Goal: Task Accomplishment & Management: Use online tool/utility

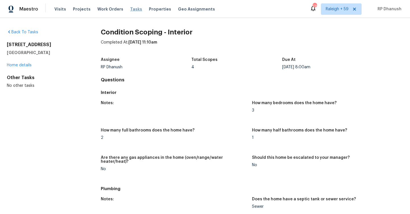
click at [130, 9] on span "Tasks" at bounding box center [136, 9] width 12 height 4
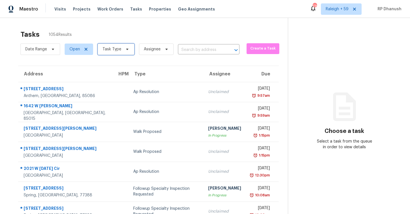
click at [117, 49] on span "Task Type" at bounding box center [112, 49] width 19 height 6
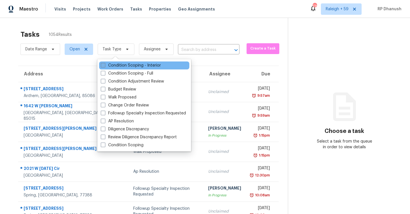
click at [117, 63] on label "Condition Scoping - Interior" at bounding box center [131, 66] width 60 height 6
click at [105, 63] on input "Condition Scoping - Interior" at bounding box center [103, 65] width 4 height 4
checkbox input "true"
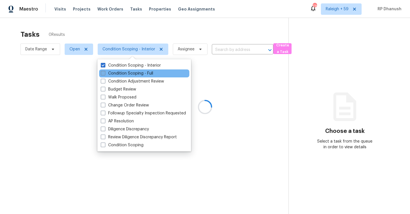
click at [118, 73] on label "Condition Scoping - Full" at bounding box center [127, 74] width 52 height 6
click at [105, 73] on input "Condition Scoping - Full" at bounding box center [103, 73] width 4 height 4
checkbox input "true"
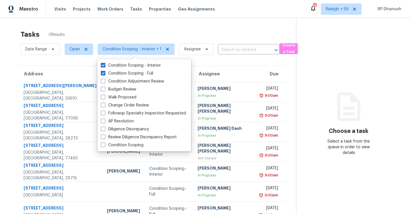
click at [227, 22] on div "Tasks 0 Results Date Range Open Condition Scoping - Interior + 1 Assignee ​ Cre…" at bounding box center [205, 152] width 410 height 268
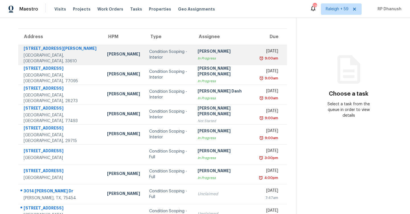
scroll to position [82, 0]
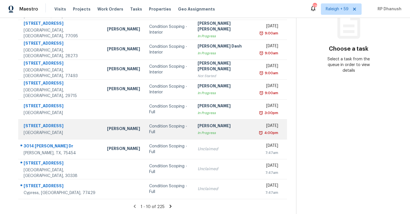
click at [202, 125] on div "Praveenkumar Sundaramurthy" at bounding box center [225, 126] width 54 height 7
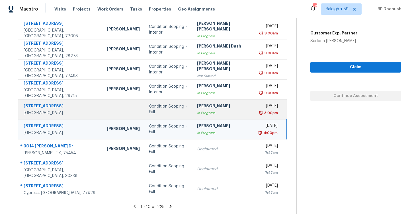
click at [201, 108] on div "Hariharan GV" at bounding box center [224, 106] width 54 height 7
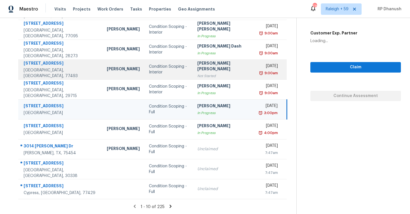
click at [202, 73] on div "Not Started" at bounding box center [224, 76] width 54 height 6
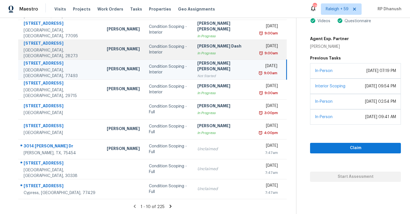
scroll to position [0, 0]
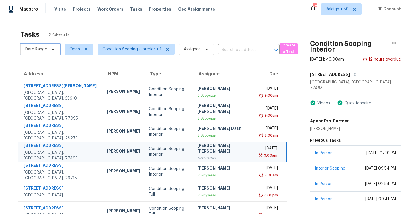
click at [45, 45] on span "Date Range" at bounding box center [41, 49] width 40 height 11
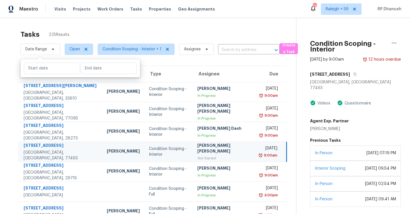
click at [52, 62] on div at bounding box center [81, 68] width 120 height 18
select select "7"
select select "2025"
select select "8"
select select "2025"
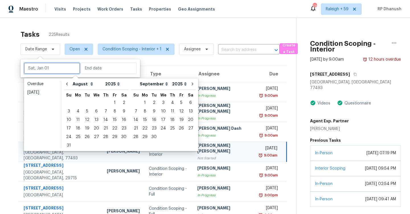
click at [52, 67] on input "text" at bounding box center [52, 68] width 56 height 11
click at [89, 118] on div "12" at bounding box center [87, 120] width 9 height 8
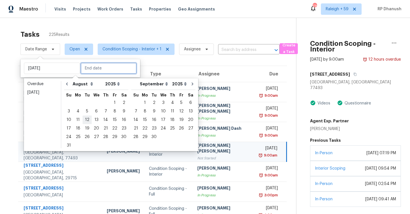
type input "Tue, Aug 12"
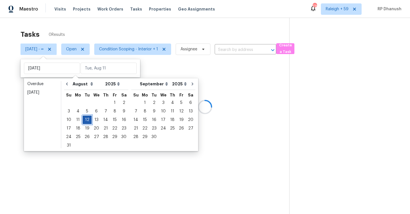
click at [89, 118] on div "12" at bounding box center [87, 120] width 9 height 8
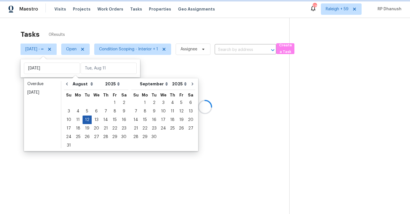
type input "Tue, Aug 12"
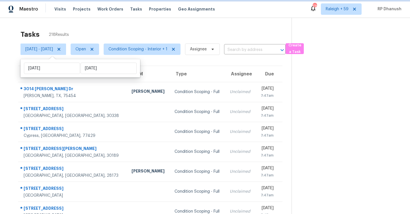
click at [61, 50] on icon at bounding box center [59, 49] width 5 height 5
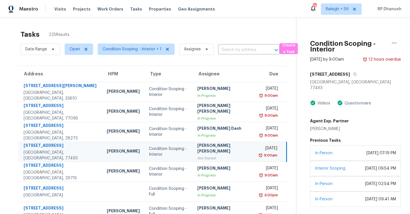
click at [270, 25] on div "Tasks 225 Results Date Range Open Condition Scoping - Interior + 1 Assignee ​ C…" at bounding box center [205, 157] width 410 height 279
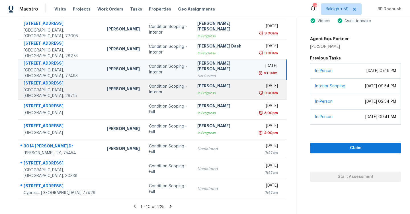
scroll to position [20, 0]
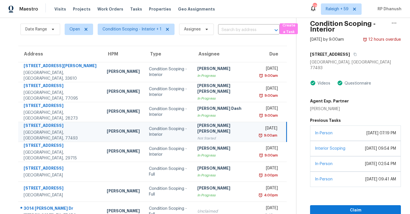
click at [221, 128] on div "Jishnu Manoj" at bounding box center [224, 129] width 54 height 13
click at [142, 28] on span "Condition Scoping - Interior + 1" at bounding box center [132, 29] width 59 height 6
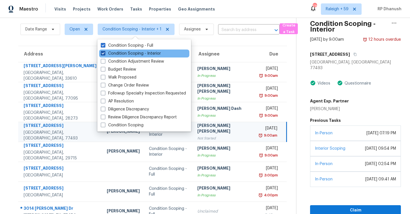
click at [141, 52] on label "Condition Scoping - Interior" at bounding box center [131, 54] width 60 height 6
click at [105, 52] on input "Condition Scoping - Interior" at bounding box center [103, 53] width 4 height 4
checkbox input "false"
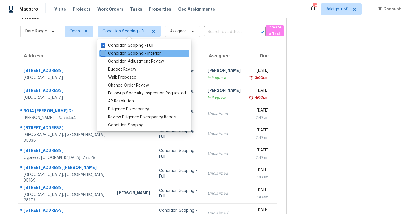
scroll to position [20, 0]
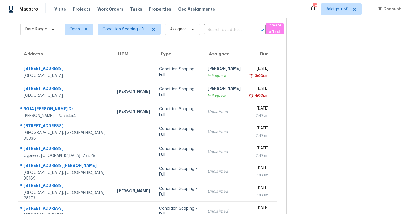
click at [343, 91] on section at bounding box center [344, 137] width 114 height 279
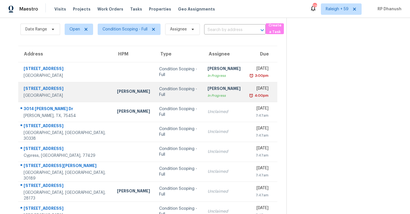
scroll to position [0, 0]
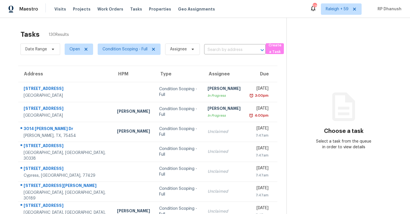
click at [318, 38] on section "Choose a task Select a task from the queue in order to view details" at bounding box center [344, 157] width 114 height 279
click at [332, 13] on span "Raleigh + 59" at bounding box center [341, 8] width 41 height 11
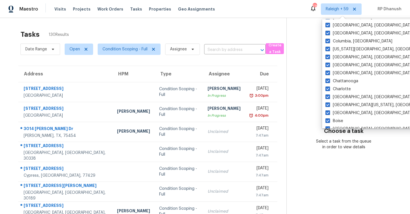
scroll to position [382, 0]
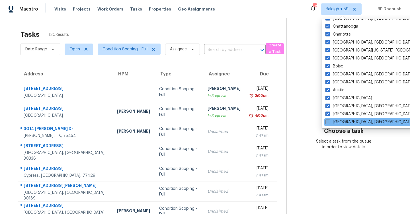
click at [341, 121] on label "[GEOGRAPHIC_DATA], [GEOGRAPHIC_DATA]" at bounding box center [370, 122] width 88 height 6
click at [329, 121] on input "[GEOGRAPHIC_DATA], [GEOGRAPHIC_DATA]" at bounding box center [328, 121] width 4 height 4
checkbox input "true"
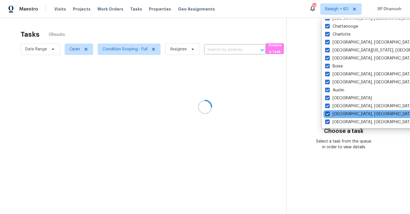
click at [337, 113] on label "Albuquerque, NM" at bounding box center [369, 114] width 88 height 6
click at [329, 113] on input "Albuquerque, NM" at bounding box center [327, 113] width 4 height 4
checkbox input "false"
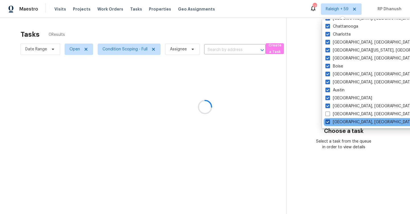
click at [335, 120] on label "Savannah, GA" at bounding box center [370, 122] width 88 height 6
click at [329, 120] on input "Savannah, GA" at bounding box center [328, 121] width 4 height 4
checkbox input "false"
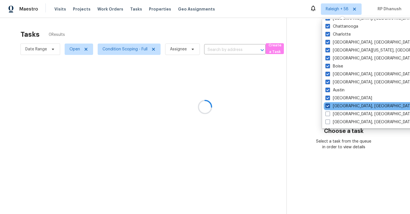
click at [335, 105] on label "Asheville, NC" at bounding box center [370, 106] width 88 height 6
click at [329, 105] on input "Asheville, NC" at bounding box center [328, 105] width 4 height 4
checkbox input "false"
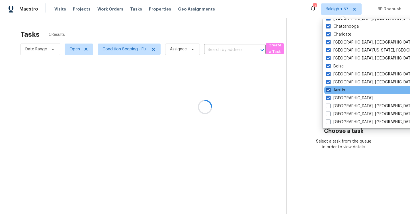
click at [338, 88] on label "Austin" at bounding box center [335, 90] width 19 height 6
click at [330, 88] on input "Austin" at bounding box center [328, 89] width 4 height 4
checkbox input "false"
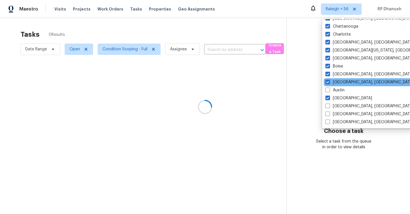
click at [336, 79] on div "Baltimore, MD" at bounding box center [381, 82] width 115 height 8
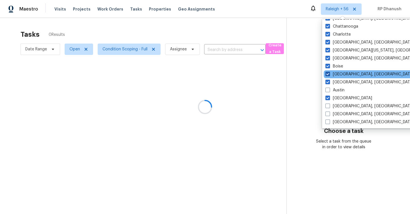
click at [336, 75] on label "Birmingham, AL" at bounding box center [370, 74] width 88 height 6
click at [329, 75] on input "Birmingham, AL" at bounding box center [328, 73] width 4 height 4
checkbox input "false"
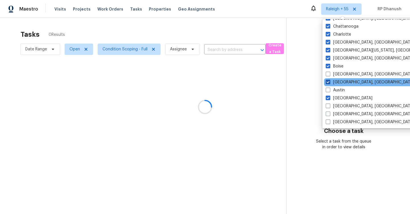
click at [336, 81] on label "Baltimore, MD" at bounding box center [370, 82] width 88 height 6
click at [330, 81] on input "Baltimore, MD" at bounding box center [328, 81] width 4 height 4
checkbox input "false"
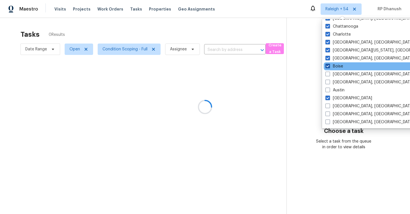
click at [336, 68] on label "Boise" at bounding box center [335, 67] width 18 height 6
click at [329, 67] on input "Boise" at bounding box center [328, 66] width 4 height 4
checkbox input "false"
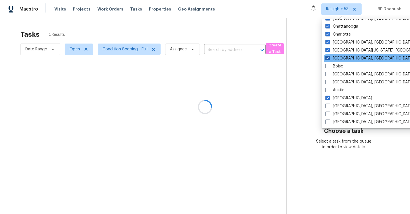
click at [336, 61] on label "Boston, MA" at bounding box center [370, 59] width 88 height 6
click at [329, 59] on input "Boston, MA" at bounding box center [328, 58] width 4 height 4
checkbox input "false"
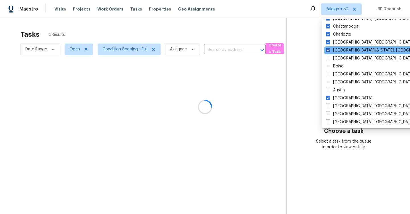
click at [333, 50] on label "Central California, CA" at bounding box center [381, 51] width 110 height 6
click at [330, 50] on input "Central California, CA" at bounding box center [328, 50] width 4 height 4
checkbox input "false"
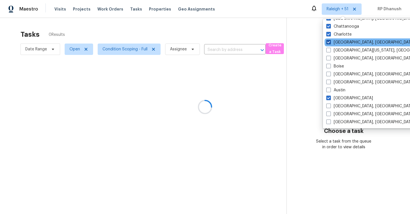
click at [333, 44] on label "Charleston, SC" at bounding box center [370, 43] width 88 height 6
click at [330, 43] on input "Charleston, SC" at bounding box center [328, 42] width 4 height 4
checkbox input "false"
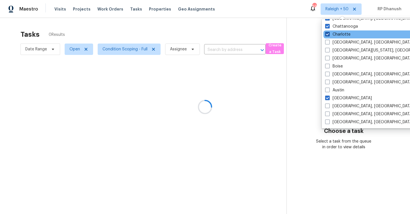
click at [333, 35] on label "Charlotte" at bounding box center [337, 35] width 25 height 6
click at [329, 35] on input "Charlotte" at bounding box center [327, 34] width 4 height 4
checkbox input "false"
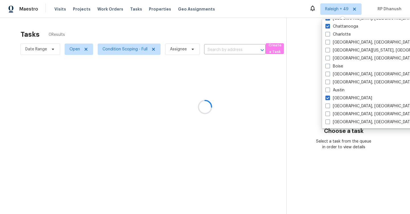
click at [333, 16] on div at bounding box center [205, 107] width 410 height 214
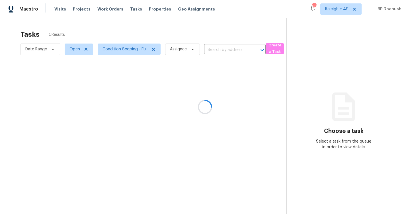
click at [340, 8] on div at bounding box center [205, 107] width 410 height 214
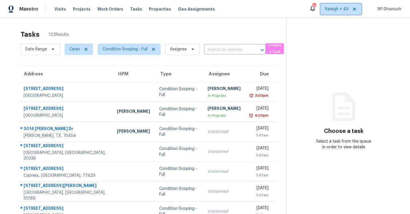
click at [333, 14] on span "Raleigh + 49" at bounding box center [340, 8] width 41 height 11
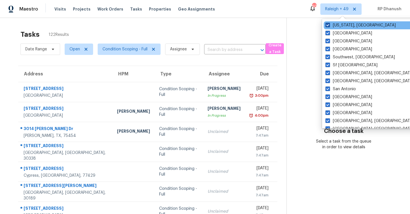
click at [333, 26] on label "Washington, DC" at bounding box center [361, 25] width 70 height 6
click at [329, 26] on input "Washington, DC" at bounding box center [328, 24] width 4 height 4
checkbox input "false"
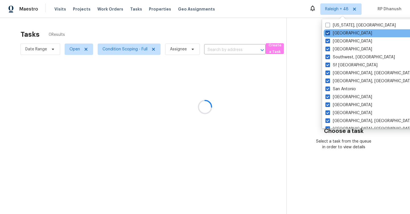
click at [333, 34] on label "Tucson" at bounding box center [349, 33] width 47 height 6
click at [329, 34] on input "Tucson" at bounding box center [328, 32] width 4 height 4
checkbox input "false"
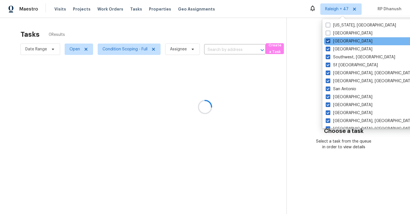
click at [333, 40] on label "Tampa" at bounding box center [349, 41] width 47 height 6
click at [330, 40] on input "Tampa" at bounding box center [328, 40] width 4 height 4
checkbox input "false"
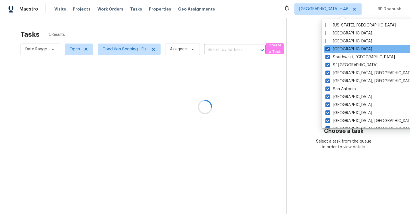
click at [333, 47] on label "St Louis" at bounding box center [349, 49] width 47 height 6
click at [329, 47] on input "St Louis" at bounding box center [328, 48] width 4 height 4
checkbox input "false"
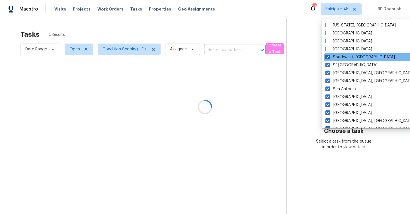
click at [333, 56] on label "Southwest, FL" at bounding box center [360, 57] width 69 height 6
click at [329, 56] on input "Southwest, FL" at bounding box center [328, 56] width 4 height 4
checkbox input "false"
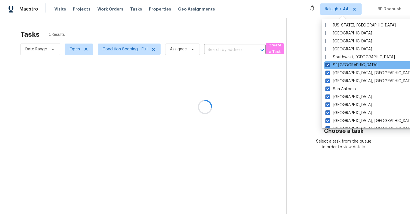
click at [333, 64] on label "Sf Bay Area" at bounding box center [352, 65] width 52 height 6
click at [329, 64] on input "Sf Bay Area" at bounding box center [328, 64] width 4 height 4
checkbox input "false"
click at [333, 69] on div "Sf Bay Area" at bounding box center [381, 65] width 115 height 8
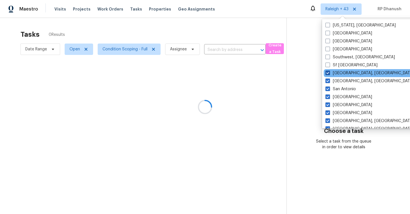
click at [333, 71] on label "Seattle, WA" at bounding box center [370, 73] width 88 height 6
click at [329, 71] on input "Seattle, WA" at bounding box center [328, 72] width 4 height 4
checkbox input "false"
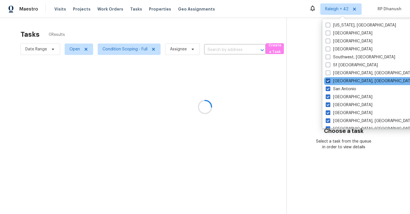
click at [333, 84] on label "San Diego, CA" at bounding box center [370, 81] width 88 height 6
click at [330, 82] on input "San Diego, CA" at bounding box center [328, 80] width 4 height 4
checkbox input "false"
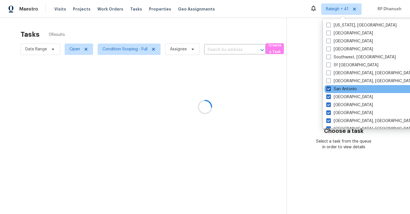
click at [332, 87] on label "San Antonio" at bounding box center [341, 89] width 30 height 6
click at [330, 87] on input "San Antonio" at bounding box center [328, 88] width 4 height 4
checkbox input "false"
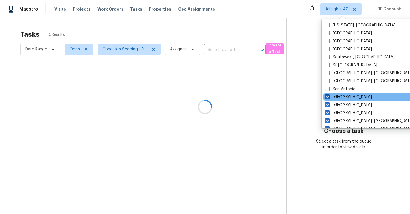
click at [332, 96] on label "Salt Lake City" at bounding box center [348, 97] width 47 height 6
click at [329, 96] on input "Salt Lake City" at bounding box center [327, 96] width 4 height 4
checkbox input "false"
click at [332, 100] on div "Salt Lake City" at bounding box center [381, 97] width 115 height 8
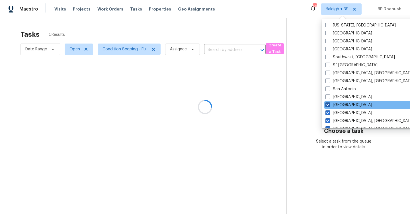
click at [332, 103] on label "Sacramento" at bounding box center [349, 105] width 47 height 6
click at [329, 103] on input "Sacramento" at bounding box center [328, 104] width 4 height 4
checkbox input "false"
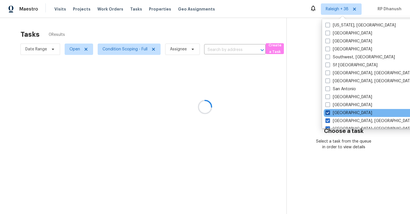
click at [332, 110] on label "Riverside" at bounding box center [349, 113] width 47 height 6
click at [329, 110] on input "Riverside" at bounding box center [328, 112] width 4 height 4
checkbox input "false"
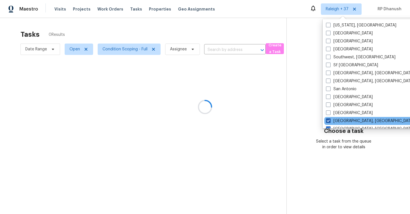
click at [332, 120] on label "Richmond, VA" at bounding box center [370, 121] width 88 height 6
click at [330, 120] on input "Richmond, VA" at bounding box center [328, 120] width 4 height 4
checkbox input "false"
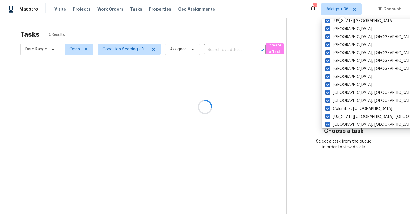
scroll to position [382, 0]
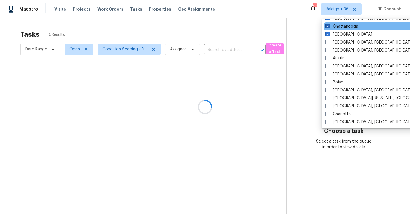
click at [334, 26] on label "Chattanooga" at bounding box center [342, 27] width 33 height 6
click at [329, 26] on input "Chattanooga" at bounding box center [328, 26] width 4 height 4
checkbox input "false"
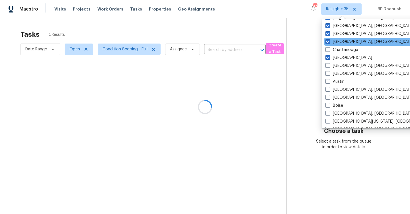
click at [336, 38] on div "Chicago, IL" at bounding box center [381, 42] width 115 height 8
click at [336, 41] on label "Chicago, IL" at bounding box center [370, 42] width 88 height 6
click at [329, 41] on input "Chicago, IL" at bounding box center [328, 41] width 4 height 4
checkbox input "false"
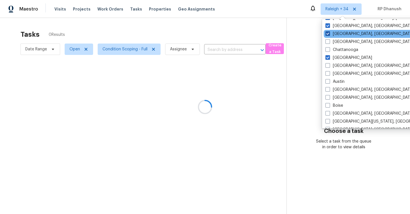
click at [336, 35] on label "Cincinnati, OH" at bounding box center [370, 34] width 88 height 6
click at [329, 35] on input "Cincinnati, OH" at bounding box center [328, 33] width 4 height 4
checkbox input "false"
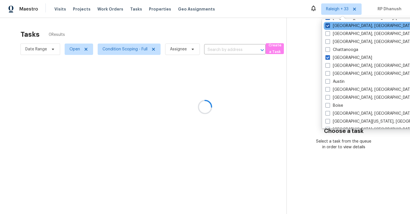
click at [336, 28] on label "Cleveland, OH" at bounding box center [370, 26] width 88 height 6
click at [329, 27] on input "Cleveland, OH" at bounding box center [328, 25] width 4 height 4
checkbox input "false"
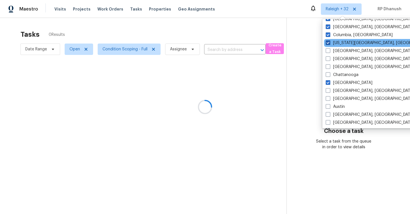
click at [336, 42] on label "Colorado Springs, CO" at bounding box center [381, 43] width 110 height 6
click at [330, 42] on input "Colorado Springs, CO" at bounding box center [328, 42] width 4 height 4
checkbox input "false"
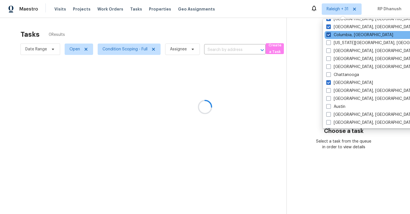
click at [336, 34] on label "Columbia, SC" at bounding box center [359, 35] width 67 height 6
click at [330, 34] on input "Columbia, SC" at bounding box center [328, 34] width 4 height 4
checkbox input "false"
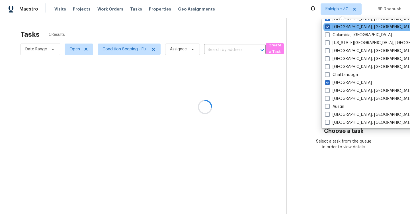
click at [336, 29] on label "Columbus, OH" at bounding box center [369, 27] width 88 height 6
click at [329, 28] on input "Columbus, OH" at bounding box center [327, 26] width 4 height 4
checkbox input "false"
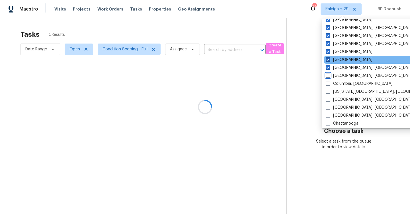
scroll to position [274, 0]
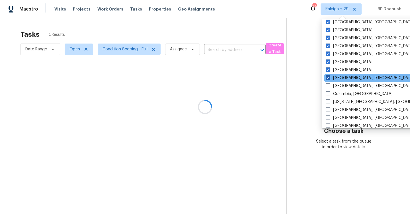
click at [343, 76] on label "Corpus Christi, TX" at bounding box center [370, 78] width 88 height 6
click at [330, 76] on input "Corpus Christi, TX" at bounding box center [328, 77] width 4 height 4
checkbox input "false"
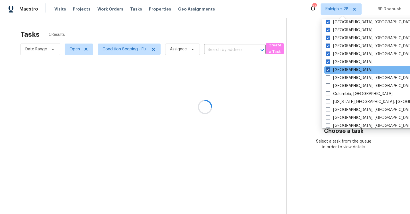
click at [340, 69] on label "Dallas" at bounding box center [349, 70] width 47 height 6
click at [330, 69] on input "Dallas" at bounding box center [328, 69] width 4 height 4
checkbox input "false"
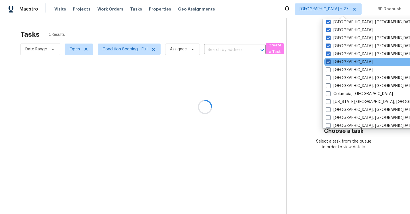
click at [337, 64] on label "Denver" at bounding box center [349, 62] width 47 height 6
click at [330, 63] on input "Denver" at bounding box center [328, 61] width 4 height 4
checkbox input "false"
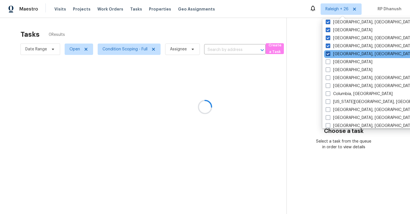
click at [337, 56] on label "Detroit, MI" at bounding box center [370, 54] width 88 height 6
click at [330, 55] on input "Detroit, MI" at bounding box center [328, 53] width 4 height 4
checkbox input "false"
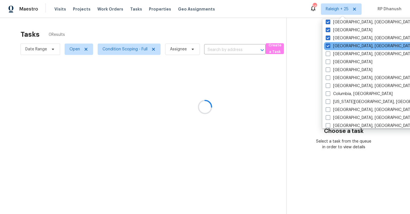
click at [336, 49] on div "Greensboro, NC" at bounding box center [381, 46] width 115 height 8
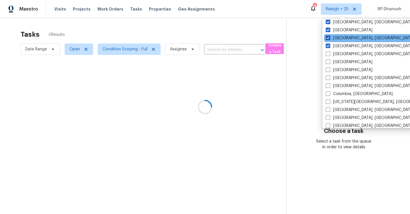
click at [336, 38] on label "Greenville, SC" at bounding box center [370, 38] width 88 height 6
click at [330, 38] on input "Greenville, SC" at bounding box center [328, 37] width 4 height 4
checkbox input "false"
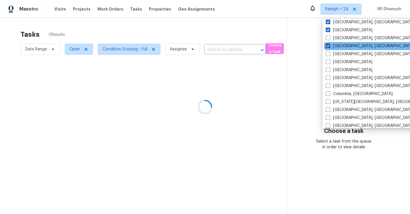
click at [335, 45] on label "Greensboro, NC" at bounding box center [370, 46] width 88 height 6
click at [330, 45] on input "Greensboro, NC" at bounding box center [328, 45] width 4 height 4
checkbox input "false"
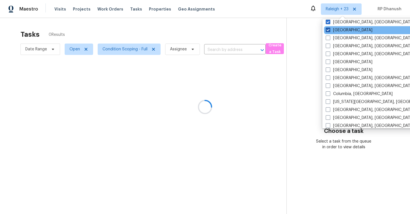
click at [334, 29] on label "Houston" at bounding box center [349, 30] width 47 height 6
click at [330, 29] on input "Houston" at bounding box center [328, 29] width 4 height 4
checkbox input "false"
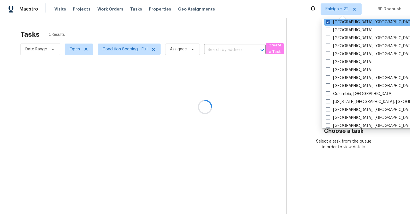
click at [334, 23] on label "Indianapolis, IN" at bounding box center [370, 22] width 88 height 6
click at [330, 23] on input "Indianapolis, IN" at bounding box center [328, 21] width 4 height 4
checkbox input "false"
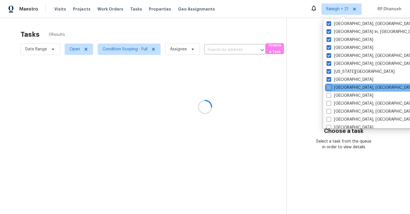
scroll to position [195, 0]
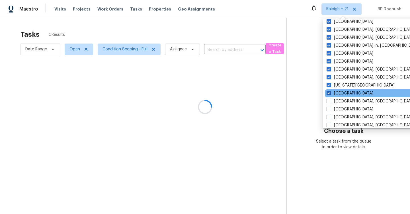
click at [342, 91] on label "Jacksonville" at bounding box center [350, 94] width 47 height 6
click at [330, 91] on input "Jacksonville" at bounding box center [329, 93] width 4 height 4
checkbox input "false"
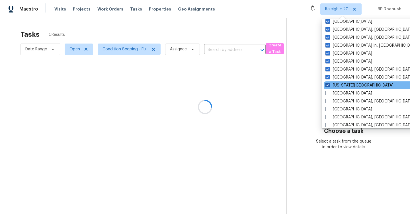
click at [342, 84] on label "Kansas City" at bounding box center [360, 86] width 68 height 6
click at [329, 84] on input "Kansas City" at bounding box center [328, 85] width 4 height 4
checkbox input "false"
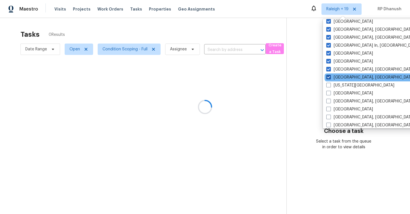
click at [342, 78] on label "Killeen, TX" at bounding box center [370, 78] width 88 height 6
click at [330, 78] on input "Killeen, TX" at bounding box center [328, 77] width 4 height 4
checkbox input "false"
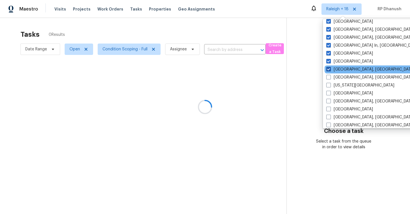
click at [341, 70] on label "Knoxville, TN" at bounding box center [370, 70] width 88 height 6
click at [330, 70] on input "Knoxville, TN" at bounding box center [328, 69] width 4 height 4
checkbox input "false"
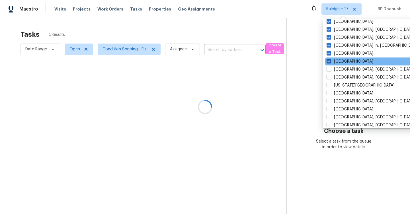
click at [341, 63] on label "Las Vegas" at bounding box center [350, 62] width 47 height 6
click at [330, 62] on input "Las Vegas" at bounding box center [329, 61] width 4 height 4
checkbox input "false"
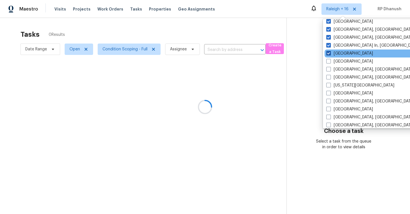
click at [340, 55] on label "Los Angeles" at bounding box center [349, 54] width 47 height 6
click at [330, 54] on input "Los Angeles" at bounding box center [328, 53] width 4 height 4
checkbox input "false"
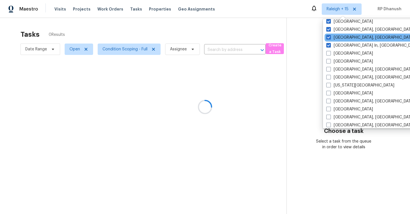
click at [340, 41] on div "Memphis, TN" at bounding box center [382, 38] width 115 height 8
click at [338, 37] on label "Memphis, TN" at bounding box center [370, 38] width 88 height 6
click at [330, 37] on input "Memphis, TN" at bounding box center [328, 37] width 4 height 4
checkbox input "false"
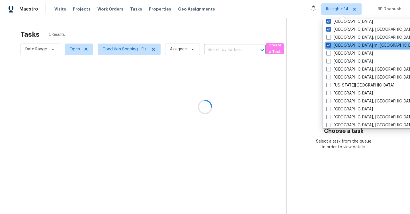
click at [338, 43] on label "Louisville In, KY" at bounding box center [372, 46] width 93 height 6
click at [330, 43] on input "Louisville In, KY" at bounding box center [328, 45] width 4 height 4
checkbox input "false"
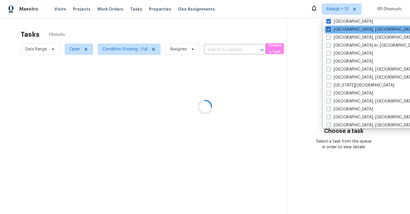
click at [338, 32] on label "Miami, FL" at bounding box center [370, 30] width 88 height 6
click at [330, 30] on input "Miami, FL" at bounding box center [328, 29] width 4 height 4
checkbox input "false"
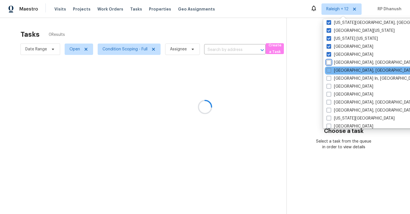
scroll to position [158, 0]
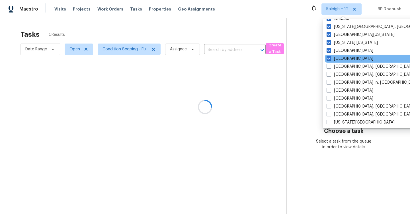
click at [337, 55] on div "Minneapolis" at bounding box center [382, 59] width 115 height 8
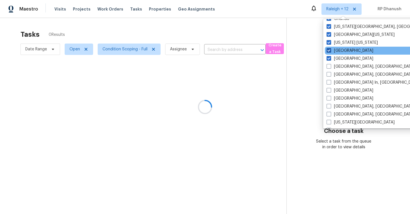
click at [337, 50] on label "Nashville" at bounding box center [350, 51] width 47 height 6
click at [330, 50] on input "Nashville" at bounding box center [329, 50] width 4 height 4
checkbox input "false"
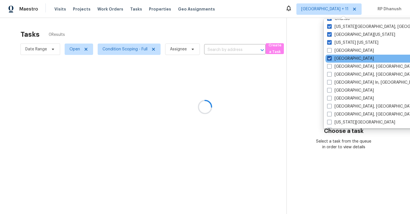
click at [337, 58] on label "Minneapolis" at bounding box center [350, 59] width 47 height 6
click at [331, 58] on input "Minneapolis" at bounding box center [329, 58] width 4 height 4
checkbox input "false"
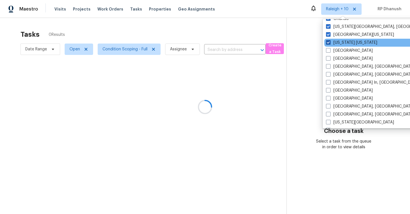
click at [338, 43] on label "New York New Jersey" at bounding box center [351, 43] width 51 height 6
click at [330, 43] on input "New York New Jersey" at bounding box center [328, 42] width 4 height 4
checkbox input "false"
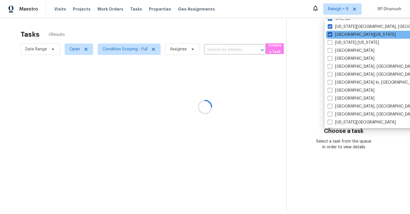
click at [337, 34] on label "Northern Colorado" at bounding box center [362, 35] width 68 height 6
click at [332, 34] on input "Northern Colorado" at bounding box center [330, 34] width 4 height 4
checkbox input "false"
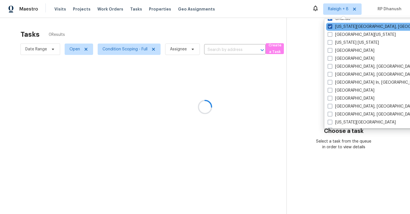
click at [337, 24] on label "Oklahoma City, OK" at bounding box center [383, 27] width 110 height 6
click at [332, 24] on input "Oklahoma City, OK" at bounding box center [330, 26] width 4 height 4
checkbox input "false"
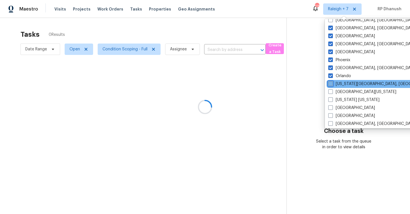
scroll to position [96, 0]
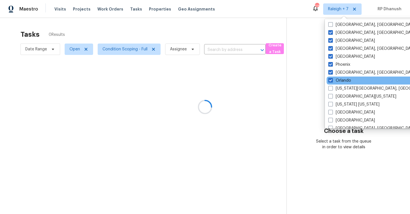
click at [337, 77] on div "Orlando" at bounding box center [384, 81] width 115 height 8
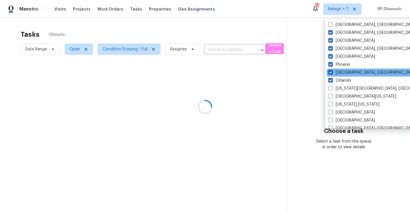
click at [337, 72] on label "Philadelphia, PA" at bounding box center [372, 73] width 88 height 6
click at [332, 72] on input "Philadelphia, PA" at bounding box center [330, 72] width 4 height 4
checkbox input "false"
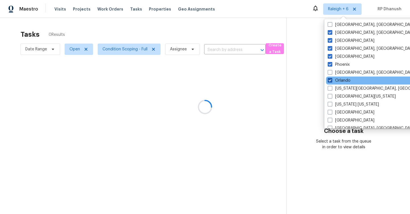
click at [335, 78] on label "Orlando" at bounding box center [339, 81] width 23 height 6
click at [332, 78] on input "Orlando" at bounding box center [330, 80] width 4 height 4
checkbox input "false"
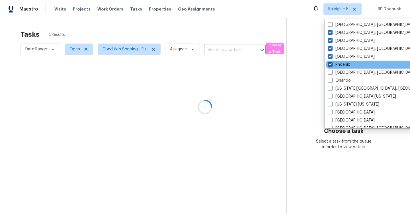
click at [335, 63] on label "Phoenix" at bounding box center [339, 65] width 22 height 6
click at [332, 63] on input "Phoenix" at bounding box center [330, 64] width 4 height 4
checkbox input "false"
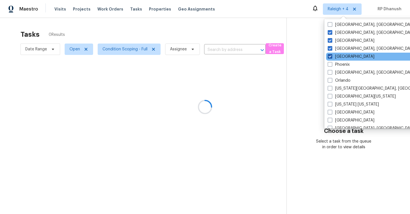
click at [335, 55] on label "Portland" at bounding box center [351, 57] width 47 height 6
click at [332, 55] on input "Portland" at bounding box center [330, 56] width 4 height 4
checkbox input "false"
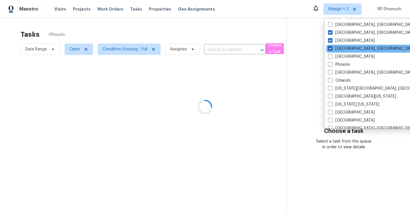
click at [334, 51] on label "Prescott, AZ" at bounding box center [372, 49] width 88 height 6
click at [332, 50] on input "Prescott, AZ" at bounding box center [330, 48] width 4 height 4
checkbox input "false"
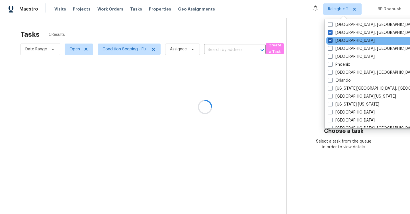
click at [334, 40] on label "Raleigh" at bounding box center [351, 41] width 47 height 6
click at [332, 40] on input "Raleigh" at bounding box center [330, 40] width 4 height 4
checkbox input "false"
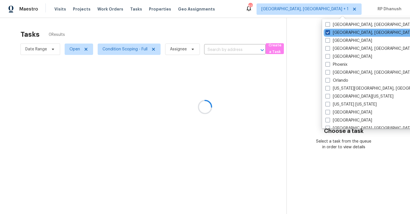
click at [332, 32] on label "Reno, NV" at bounding box center [370, 33] width 88 height 6
click at [329, 32] on input "Reno, NV" at bounding box center [328, 32] width 4 height 4
checkbox input "false"
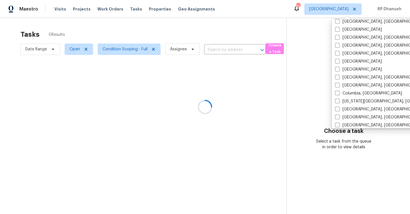
scroll to position [382, 0]
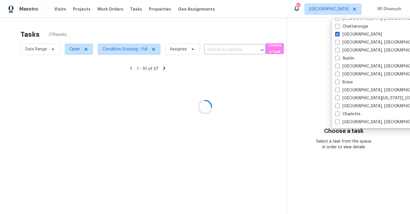
click at [304, 69] on div at bounding box center [205, 107] width 410 height 214
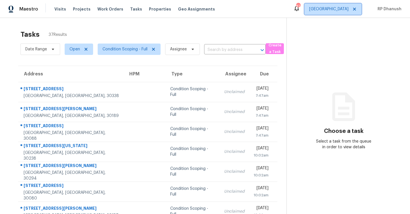
click at [341, 10] on span "Atlanta" at bounding box center [328, 9] width 39 height 6
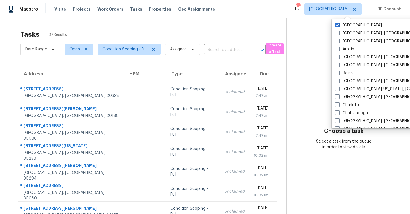
click at [283, 42] on div "Date Range Open Condition Scoping - Full Assignee ​ Create a Task" at bounding box center [154, 49] width 266 height 15
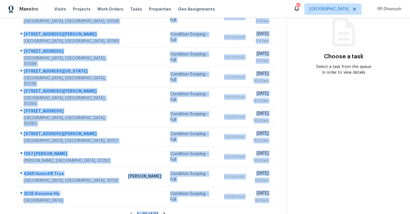
scroll to position [82, 0]
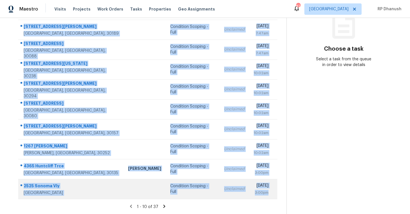
drag, startPoint x: 23, startPoint y: 85, endPoint x: 274, endPoint y: 196, distance: 274.7
click at [274, 196] on tbody "2300 Peachford Rd Atlanta, GA, 30338 Condition Scoping - Full Unclaimed Tue, Au…" at bounding box center [147, 99] width 259 height 199
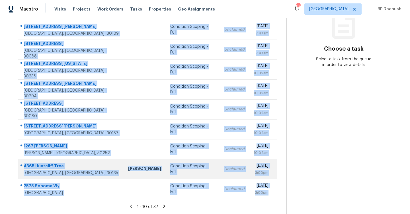
copy tbody "2300 Peachford Rd Atlanta, GA, 30338 Condition Scoping - Full Unclaimed Tue, Au…"
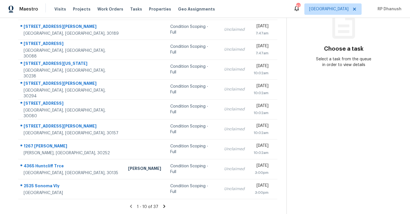
click at [165, 205] on icon at bounding box center [164, 206] width 5 height 5
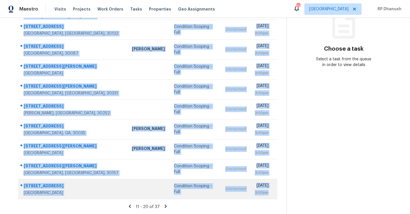
drag, startPoint x: 21, startPoint y: 82, endPoint x: 276, endPoint y: 196, distance: 279.2
click at [276, 196] on tbody "1777 Twin Brooks Dr SE Marietta, GA, 30067 Condition Scoping - Full Unclaimed T…" at bounding box center [147, 99] width 259 height 199
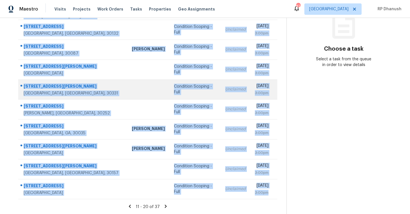
copy tbody "1777 Twin Brooks Dr SE Marietta, GA, 30067 Condition Scoping - Full Unclaimed T…"
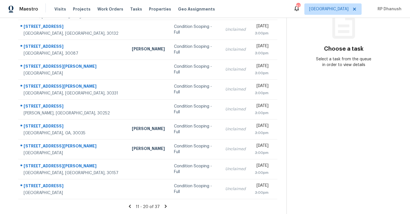
click at [165, 206] on icon at bounding box center [166, 206] width 2 height 3
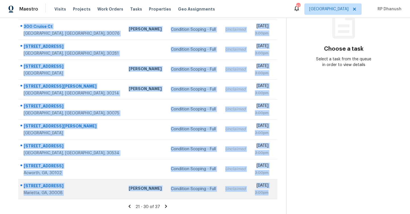
drag, startPoint x: 21, startPoint y: 83, endPoint x: 270, endPoint y: 197, distance: 273.5
click at [270, 197] on tbody "3735 Warwick Way Snellville, GA, 30039 Condition Scoping - Full Unclaimed Tue, …" at bounding box center [147, 99] width 259 height 199
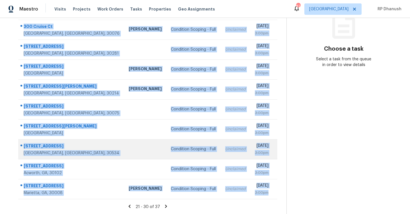
copy tbody "3735 Warwick Way Snellville, GA, 30039 Condition Scoping - Full Unclaimed Tue, …"
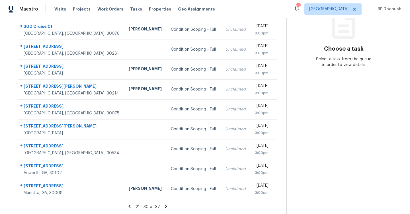
click at [165, 206] on icon at bounding box center [166, 206] width 2 height 3
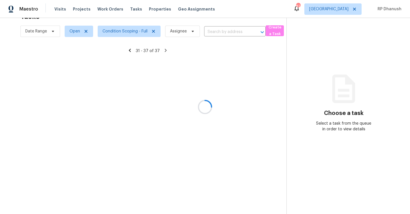
scroll to position [22, 0]
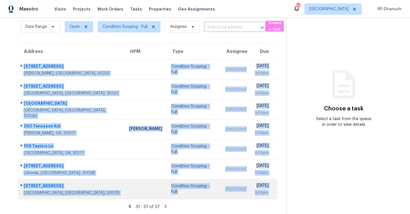
drag, startPoint x: 24, startPoint y: 62, endPoint x: 271, endPoint y: 199, distance: 283.0
click at [271, 199] on tbody "131 Short Bridge Rd Jackson, GA, 30233 Condition Scoping - Full Unclaimed Tue, …" at bounding box center [147, 130] width 259 height 140
copy tbody "131 Short Bridge Rd Jackson, GA, 30233 Condition Scoping - Full Unclaimed Tue, …"
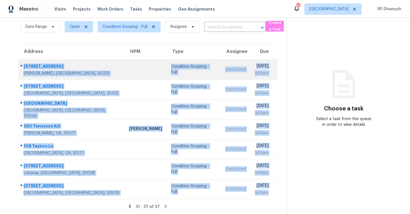
scroll to position [0, 0]
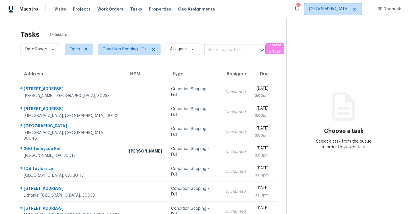
click at [344, 12] on span "Atlanta" at bounding box center [332, 8] width 57 height 11
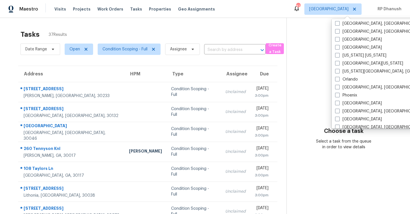
scroll to position [382, 0]
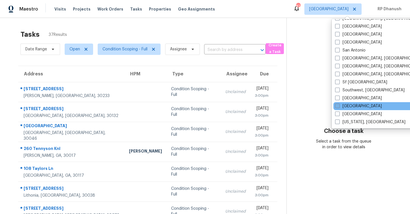
click at [349, 108] on label "Tampa" at bounding box center [358, 106] width 47 height 6
click at [339, 107] on input "Tampa" at bounding box center [337, 105] width 4 height 4
checkbox input "true"
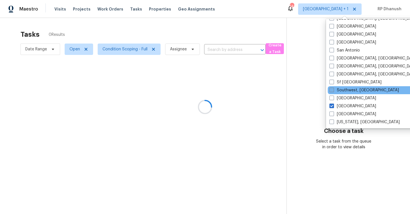
click at [346, 91] on label "Southwest, FL" at bounding box center [364, 90] width 69 height 6
click at [333, 91] on input "Southwest, FL" at bounding box center [332, 89] width 4 height 4
checkbox input "true"
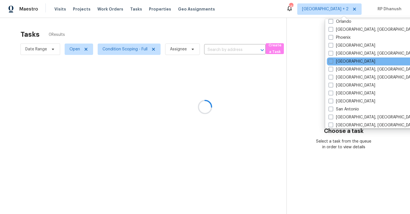
scroll to position [319, 0]
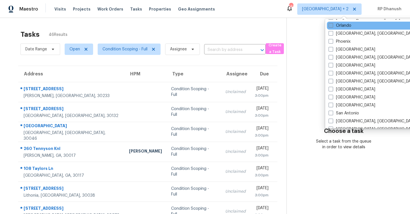
click at [346, 25] on label "Orlando" at bounding box center [340, 26] width 23 height 6
click at [332, 25] on input "Orlando" at bounding box center [331, 25] width 4 height 4
checkbox input "true"
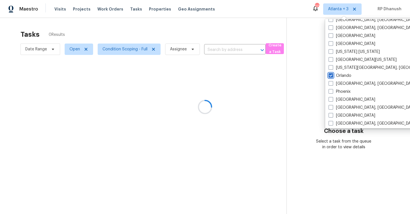
scroll to position [239, 0]
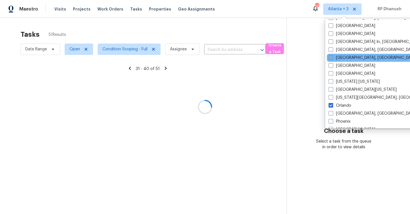
click at [344, 57] on label "Miami, FL" at bounding box center [373, 58] width 88 height 6
click at [332, 57] on input "Miami, FL" at bounding box center [331, 57] width 4 height 4
checkbox input "true"
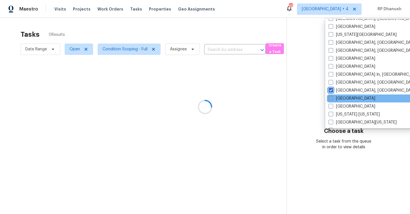
scroll to position [183, 0]
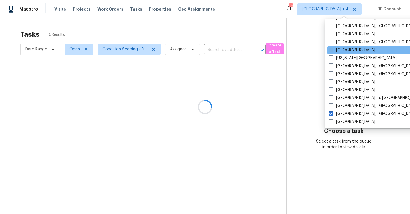
click at [342, 52] on label "Jacksonville" at bounding box center [352, 50] width 47 height 6
click at [332, 51] on input "Jacksonville" at bounding box center [331, 49] width 4 height 4
checkbox input "true"
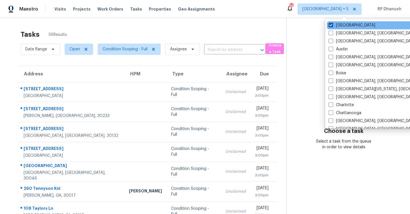
click at [333, 26] on label "Atlanta" at bounding box center [352, 25] width 47 height 6
click at [332, 26] on input "Atlanta" at bounding box center [331, 24] width 4 height 4
checkbox input "false"
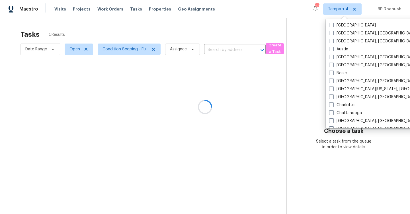
click at [300, 38] on div at bounding box center [205, 107] width 410 height 214
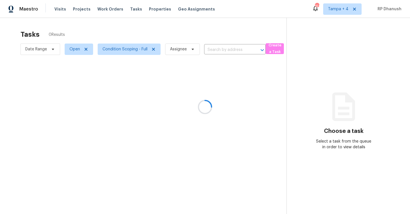
click at [339, 7] on div at bounding box center [205, 107] width 410 height 214
click at [343, 5] on div at bounding box center [205, 107] width 410 height 214
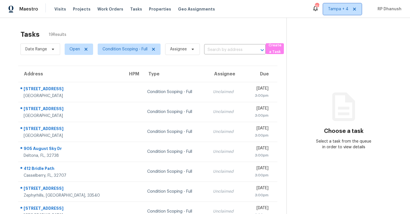
click at [343, 5] on span "Tampa + 4" at bounding box center [342, 8] width 38 height 11
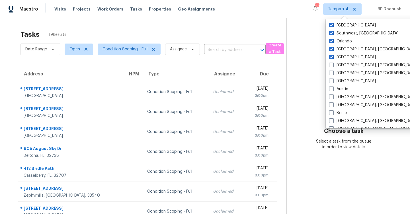
drag, startPoint x: 305, startPoint y: 60, endPoint x: 327, endPoint y: 35, distance: 32.5
click at [305, 60] on section "Choose a task Select a task from the queue in order to view details" at bounding box center [344, 127] width 114 height 219
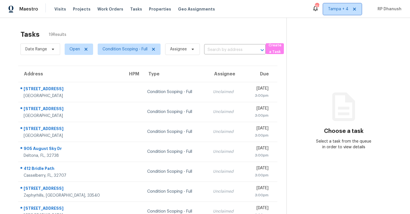
click at [338, 10] on span "Tampa + 4" at bounding box center [338, 9] width 21 height 6
click at [294, 34] on section "Choose a task Select a task from the queue in order to view details" at bounding box center [344, 127] width 114 height 219
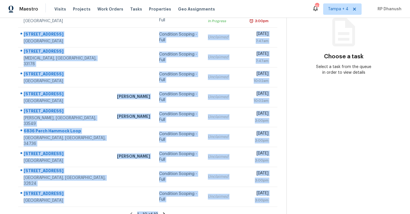
scroll to position [82, 0]
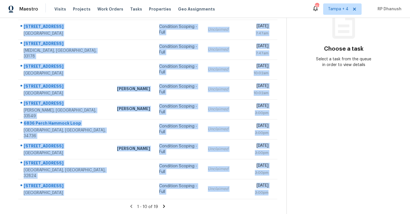
drag, startPoint x: 21, startPoint y: 106, endPoint x: 267, endPoint y: 199, distance: 262.9
click at [267, 199] on section "Tasks 19 Results Date Range Open Condition Scoping - Full Assignee ​ Create a T…" at bounding box center [147, 80] width 277 height 270
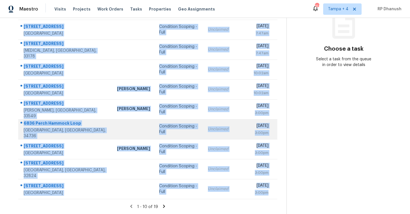
copy tbody "4300 Maple St NE Saint Petersburg, FL, 33703 Condition Scoping - Full Unclaimed…"
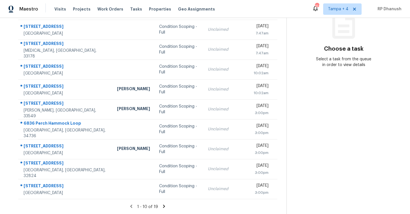
click at [163, 206] on icon at bounding box center [163, 206] width 5 height 5
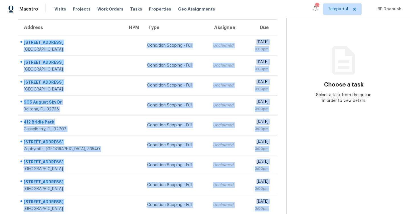
scroll to position [62, 0]
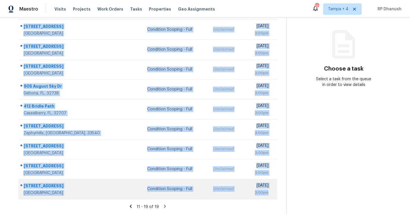
drag, startPoint x: 20, startPoint y: 53, endPoint x: 271, endPoint y: 197, distance: 289.1
click at [271, 197] on tbody "1105 Shadowbrook Trl Winter Springs, FL, 32708 Condition Scoping - Full Unclaim…" at bounding box center [147, 109] width 259 height 179
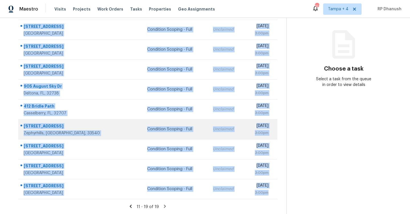
copy tbody "1105 Shadowbrook Trl Winter Springs, FL, 32708 Condition Scoping - Full Unclaim…"
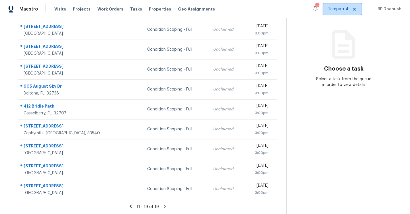
click at [342, 8] on span "Tampa + 4" at bounding box center [338, 9] width 21 height 6
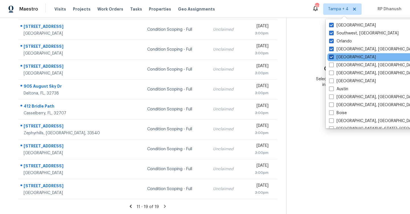
click at [339, 56] on label "[GEOGRAPHIC_DATA]" at bounding box center [352, 57] width 47 height 6
click at [333, 56] on input "[GEOGRAPHIC_DATA]" at bounding box center [331, 56] width 4 height 4
checkbox input "false"
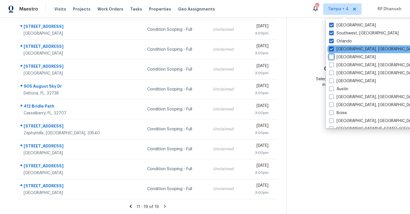
scroll to position [18, 0]
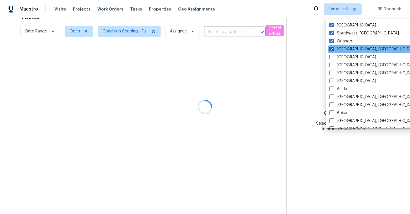
click at [339, 50] on label "[GEOGRAPHIC_DATA], [GEOGRAPHIC_DATA]" at bounding box center [374, 49] width 88 height 6
click at [333, 50] on input "[GEOGRAPHIC_DATA], [GEOGRAPHIC_DATA]" at bounding box center [332, 48] width 4 height 4
checkbox input "false"
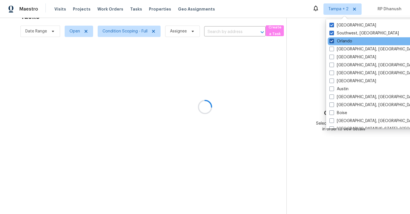
click at [339, 42] on label "Orlando" at bounding box center [341, 41] width 23 height 6
click at [333, 42] on input "Orlando" at bounding box center [332, 40] width 4 height 4
checkbox input "false"
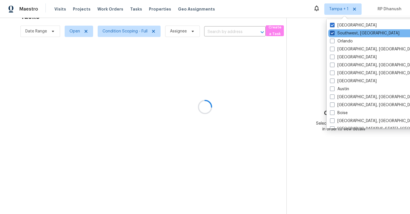
click at [340, 32] on label "Southwest, [GEOGRAPHIC_DATA]" at bounding box center [364, 33] width 69 height 6
click at [334, 32] on input "Southwest, [GEOGRAPHIC_DATA]" at bounding box center [332, 32] width 4 height 4
checkbox input "false"
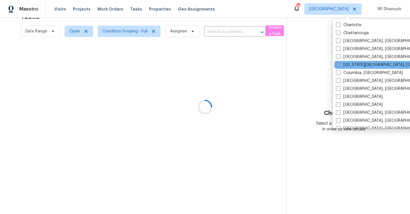
scroll to position [129, 0]
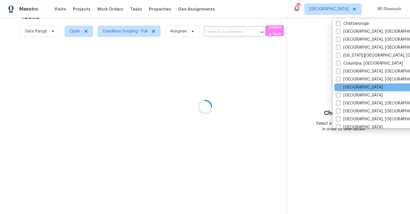
click at [345, 85] on label "[GEOGRAPHIC_DATA]" at bounding box center [359, 88] width 47 height 6
click at [340, 85] on input "[GEOGRAPHIC_DATA]" at bounding box center [338, 87] width 4 height 4
checkbox input "true"
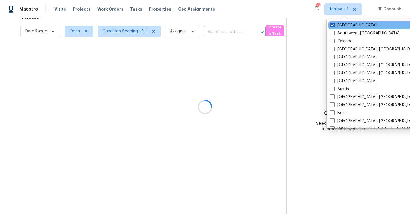
click at [336, 24] on label "[GEOGRAPHIC_DATA]" at bounding box center [353, 25] width 47 height 6
click at [334, 24] on input "[GEOGRAPHIC_DATA]" at bounding box center [332, 24] width 4 height 4
checkbox input "false"
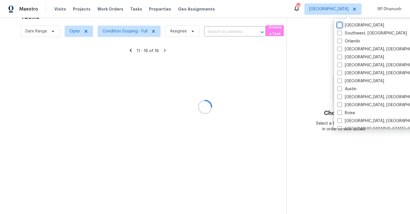
scroll to position [62, 0]
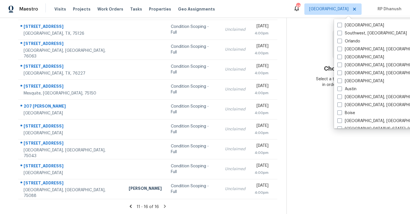
click at [311, 42] on div "Choose a task Select a task from the queue in order to view details" at bounding box center [344, 64] width 114 height 47
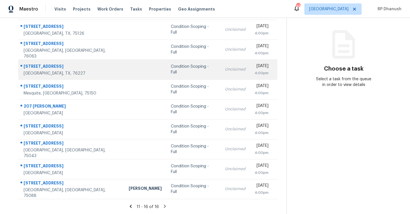
scroll to position [0, 0]
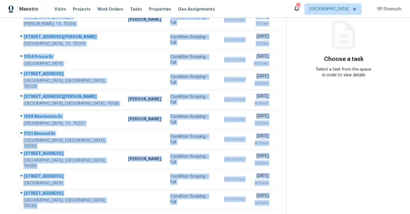
scroll to position [82, 0]
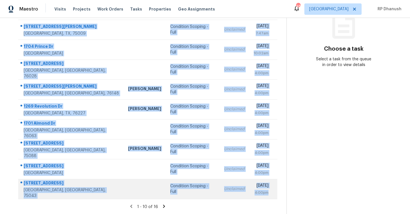
drag, startPoint x: 22, startPoint y: 85, endPoint x: 269, endPoint y: 192, distance: 269.3
click at [269, 192] on tbody "[STREET_ADDRESS][PERSON_NAME][PERSON_NAME] [PERSON_NAME] Condition Scoping - Fu…" at bounding box center [147, 99] width 259 height 199
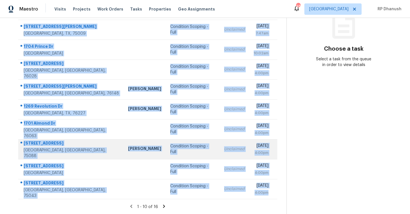
copy tbody "[STREET_ADDRESS][PERSON_NAME][PERSON_NAME] [PERSON_NAME] Condition Scoping - Fu…"
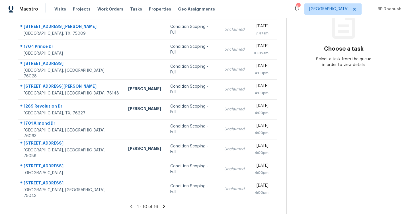
click at [161, 205] on icon at bounding box center [163, 206] width 5 height 5
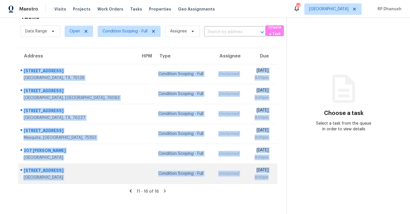
drag, startPoint x: 22, startPoint y: 67, endPoint x: 269, endPoint y: 178, distance: 270.8
click at [269, 178] on tbody "[STREET_ADDRESS][PERSON_NAME] Condition Scoping - Full Unclaimed [DATE] 4:00pm …" at bounding box center [147, 124] width 259 height 120
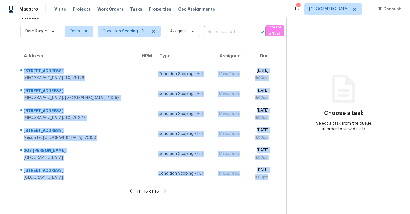
copy tbody "[STREET_ADDRESS][PERSON_NAME] Condition Scoping - Full Unclaimed [DATE] 4:00pm …"
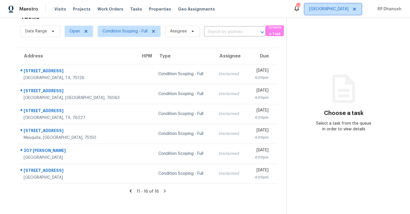
click at [347, 9] on span "[GEOGRAPHIC_DATA]" at bounding box center [328, 9] width 39 height 6
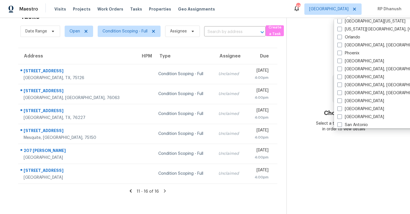
scroll to position [382, 0]
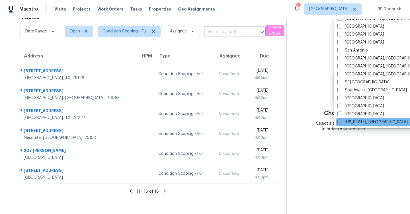
click at [354, 122] on label "[US_STATE], [GEOGRAPHIC_DATA]" at bounding box center [372, 122] width 70 height 6
click at [341, 122] on input "[US_STATE], [GEOGRAPHIC_DATA]" at bounding box center [339, 121] width 4 height 4
checkbox input "true"
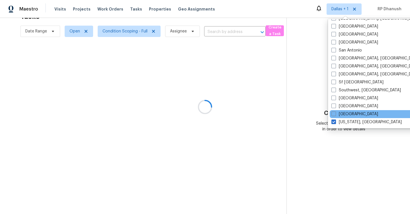
click at [354, 116] on div "[GEOGRAPHIC_DATA]" at bounding box center [387, 114] width 115 height 8
click at [351, 114] on label "[GEOGRAPHIC_DATA]" at bounding box center [355, 114] width 47 height 6
click at [335, 114] on input "[GEOGRAPHIC_DATA]" at bounding box center [334, 113] width 4 height 4
checkbox input "true"
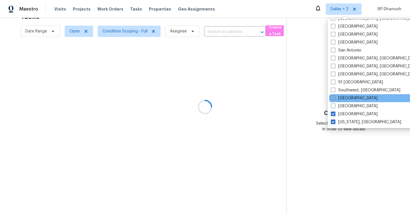
click at [351, 99] on label "[GEOGRAPHIC_DATA]" at bounding box center [354, 98] width 47 height 6
click at [335, 99] on input "[GEOGRAPHIC_DATA]" at bounding box center [333, 97] width 4 height 4
checkbox input "true"
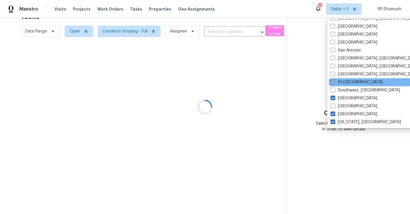
click at [352, 81] on label "Sf [GEOGRAPHIC_DATA]" at bounding box center [357, 82] width 52 height 6
click at [334, 81] on input "Sf [GEOGRAPHIC_DATA]" at bounding box center [333, 81] width 4 height 4
checkbox input "true"
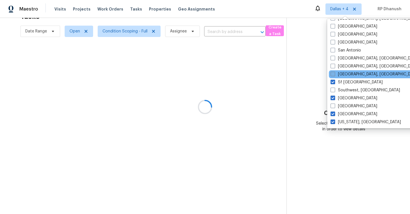
click at [353, 73] on label "[GEOGRAPHIC_DATA], [GEOGRAPHIC_DATA]" at bounding box center [375, 74] width 88 height 6
click at [334, 73] on input "[GEOGRAPHIC_DATA], [GEOGRAPHIC_DATA]" at bounding box center [333, 73] width 4 height 4
checkbox input "true"
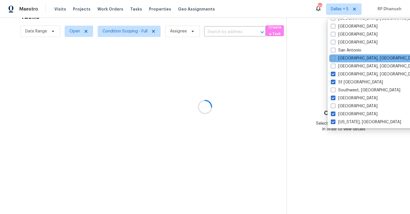
click at [353, 60] on label "[GEOGRAPHIC_DATA], [GEOGRAPHIC_DATA]" at bounding box center [375, 59] width 88 height 6
click at [335, 59] on input "[GEOGRAPHIC_DATA], [GEOGRAPHIC_DATA]" at bounding box center [333, 58] width 4 height 4
checkbox input "true"
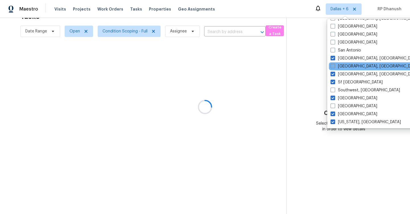
click at [353, 65] on label "[GEOGRAPHIC_DATA], [GEOGRAPHIC_DATA]" at bounding box center [375, 67] width 88 height 6
click at [334, 65] on input "[GEOGRAPHIC_DATA], [GEOGRAPHIC_DATA]" at bounding box center [333, 66] width 4 height 4
checkbox input "true"
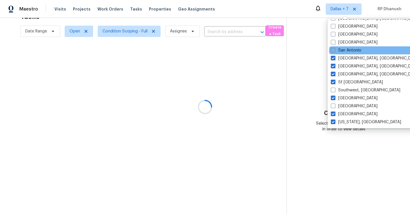
click at [350, 50] on label "San Antonio" at bounding box center [346, 51] width 30 height 6
click at [335, 50] on input "San Antonio" at bounding box center [333, 50] width 4 height 4
checkbox input "true"
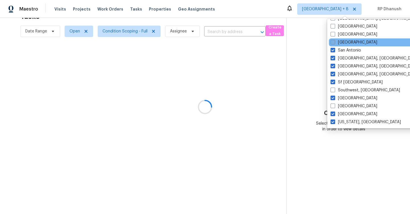
click at [350, 45] on label "[GEOGRAPHIC_DATA]" at bounding box center [354, 43] width 47 height 6
click at [334, 43] on input "[GEOGRAPHIC_DATA]" at bounding box center [333, 42] width 4 height 4
checkbox input "true"
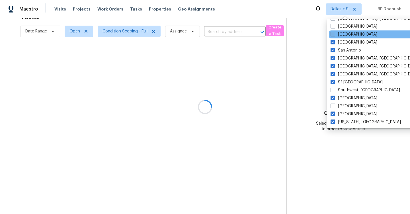
click at [350, 34] on label "[GEOGRAPHIC_DATA]" at bounding box center [354, 35] width 47 height 6
click at [334, 34] on input "[GEOGRAPHIC_DATA]" at bounding box center [333, 34] width 4 height 4
checkbox input "true"
click at [349, 30] on div "[GEOGRAPHIC_DATA]" at bounding box center [384, 34] width 115 height 8
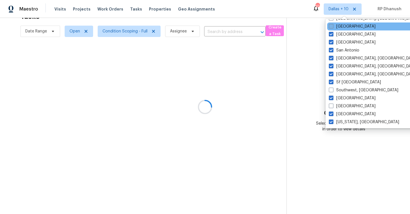
click at [349, 28] on label "[GEOGRAPHIC_DATA]" at bounding box center [352, 27] width 47 height 6
click at [333, 27] on input "[GEOGRAPHIC_DATA]" at bounding box center [331, 26] width 4 height 4
checkbox input "true"
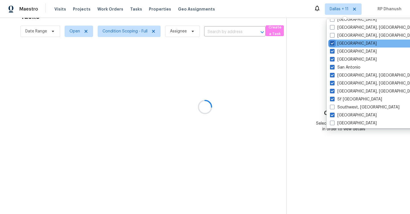
scroll to position [341, 0]
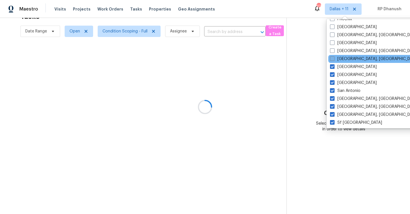
click at [346, 56] on label "[GEOGRAPHIC_DATA], [GEOGRAPHIC_DATA]" at bounding box center [374, 59] width 88 height 6
click at [334, 56] on input "[GEOGRAPHIC_DATA], [GEOGRAPHIC_DATA]" at bounding box center [332, 58] width 4 height 4
checkbox input "true"
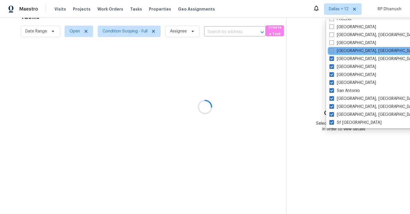
click at [346, 51] on label "[GEOGRAPHIC_DATA], [GEOGRAPHIC_DATA]" at bounding box center [374, 51] width 88 height 6
click at [333, 51] on input "[GEOGRAPHIC_DATA], [GEOGRAPHIC_DATA]" at bounding box center [332, 50] width 4 height 4
checkbox input "true"
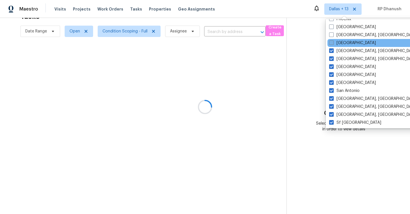
click at [346, 41] on label "[GEOGRAPHIC_DATA]" at bounding box center [352, 43] width 47 height 6
click at [333, 41] on input "[GEOGRAPHIC_DATA]" at bounding box center [331, 42] width 4 height 4
checkbox input "true"
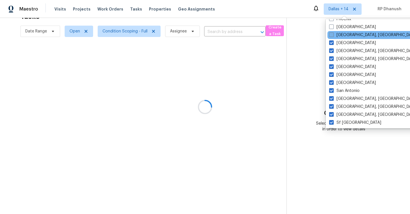
click at [346, 34] on label "[GEOGRAPHIC_DATA], [GEOGRAPHIC_DATA]" at bounding box center [373, 35] width 88 height 6
click at [333, 34] on input "[GEOGRAPHIC_DATA], [GEOGRAPHIC_DATA]" at bounding box center [331, 34] width 4 height 4
checkbox input "true"
click at [346, 32] on div "[GEOGRAPHIC_DATA], [GEOGRAPHIC_DATA]" at bounding box center [385, 35] width 115 height 8
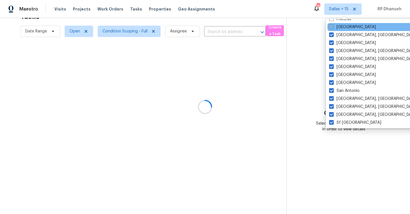
click at [346, 28] on label "[GEOGRAPHIC_DATA]" at bounding box center [352, 27] width 47 height 6
click at [333, 28] on input "[GEOGRAPHIC_DATA]" at bounding box center [331, 26] width 4 height 4
checkbox input "true"
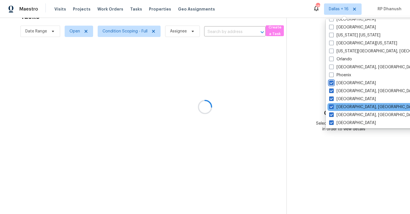
scroll to position [272, 0]
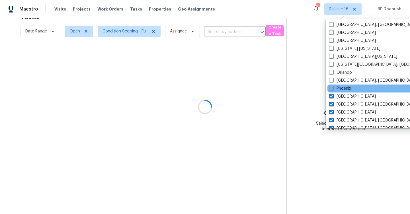
click at [344, 87] on label "Phoenix" at bounding box center [340, 89] width 22 height 6
click at [333, 87] on input "Phoenix" at bounding box center [331, 88] width 4 height 4
checkbox input "true"
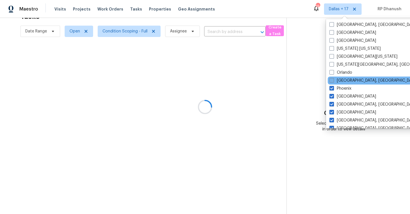
click at [344, 78] on label "[GEOGRAPHIC_DATA], [GEOGRAPHIC_DATA]" at bounding box center [374, 81] width 88 height 6
click at [333, 78] on input "[GEOGRAPHIC_DATA], [GEOGRAPHIC_DATA]" at bounding box center [332, 80] width 4 height 4
checkbox input "true"
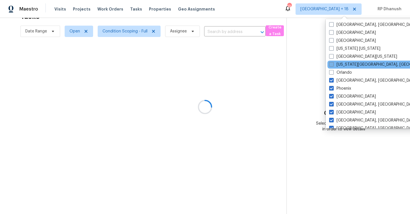
click at [344, 66] on label "[US_STATE][GEOGRAPHIC_DATA], [GEOGRAPHIC_DATA]" at bounding box center [384, 65] width 110 height 6
click at [333, 66] on input "[US_STATE][GEOGRAPHIC_DATA], [GEOGRAPHIC_DATA]" at bounding box center [331, 64] width 4 height 4
checkbox input "true"
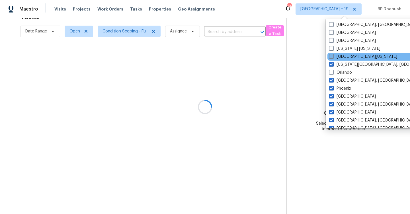
click at [345, 57] on label "[GEOGRAPHIC_DATA][US_STATE]" at bounding box center [363, 57] width 68 height 6
click at [333, 57] on input "[GEOGRAPHIC_DATA][US_STATE]" at bounding box center [331, 56] width 4 height 4
checkbox input "true"
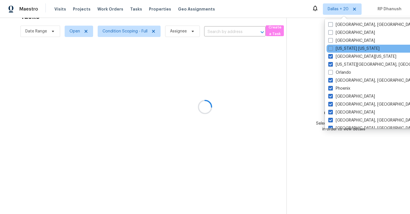
click at [345, 52] on div "[US_STATE] [US_STATE]" at bounding box center [384, 49] width 115 height 8
click at [345, 45] on div "[US_STATE] [US_STATE]" at bounding box center [384, 49] width 115 height 8
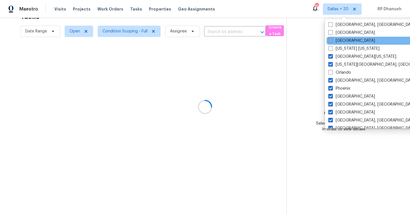
click at [344, 40] on label "[GEOGRAPHIC_DATA]" at bounding box center [351, 41] width 47 height 6
click at [332, 40] on input "[GEOGRAPHIC_DATA]" at bounding box center [330, 40] width 4 height 4
checkbox input "true"
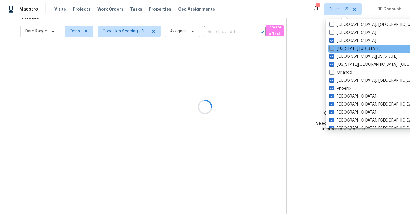
click at [343, 46] on label "[US_STATE] [US_STATE]" at bounding box center [355, 49] width 51 height 6
click at [333, 46] on input "[US_STATE] [US_STATE]" at bounding box center [332, 48] width 4 height 4
checkbox input "true"
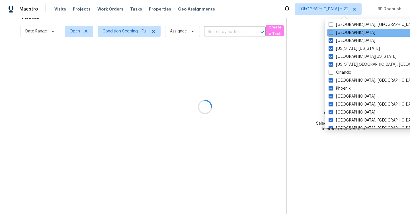
click at [343, 32] on label "[GEOGRAPHIC_DATA]" at bounding box center [352, 33] width 47 height 6
click at [332, 32] on input "[GEOGRAPHIC_DATA]" at bounding box center [331, 32] width 4 height 4
checkbox input "true"
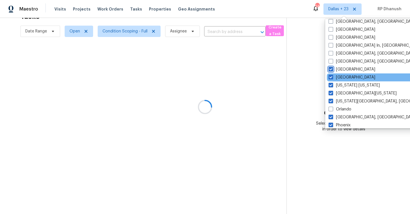
scroll to position [231, 0]
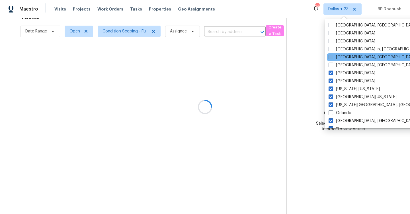
click at [342, 58] on label "[GEOGRAPHIC_DATA], [GEOGRAPHIC_DATA]" at bounding box center [373, 57] width 88 height 6
click at [332, 58] on input "[GEOGRAPHIC_DATA], [GEOGRAPHIC_DATA]" at bounding box center [331, 56] width 4 height 4
checkbox input "true"
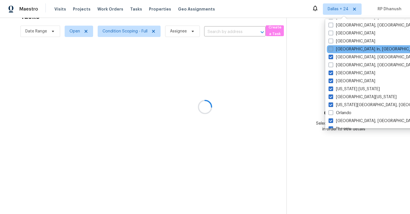
click at [342, 49] on label "[GEOGRAPHIC_DATA] In, [GEOGRAPHIC_DATA]" at bounding box center [375, 49] width 93 height 6
click at [332, 49] on input "[GEOGRAPHIC_DATA] In, [GEOGRAPHIC_DATA]" at bounding box center [331, 48] width 4 height 4
checkbox input "true"
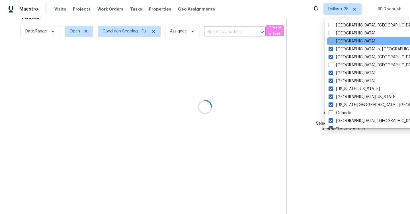
click at [342, 40] on label "[GEOGRAPHIC_DATA]" at bounding box center [352, 41] width 47 height 6
click at [332, 40] on input "[GEOGRAPHIC_DATA]" at bounding box center [331, 40] width 4 height 4
checkbox input "true"
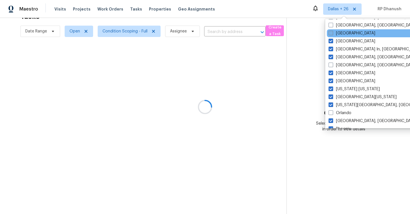
click at [343, 34] on label "[GEOGRAPHIC_DATA]" at bounding box center [352, 33] width 47 height 6
click at [332, 34] on input "[GEOGRAPHIC_DATA]" at bounding box center [331, 32] width 4 height 4
checkbox input "true"
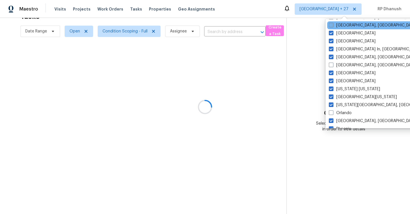
click at [343, 28] on label "[GEOGRAPHIC_DATA], [GEOGRAPHIC_DATA]" at bounding box center [373, 25] width 88 height 6
click at [333, 26] on input "[GEOGRAPHIC_DATA], [GEOGRAPHIC_DATA]" at bounding box center [331, 24] width 4 height 4
checkbox input "true"
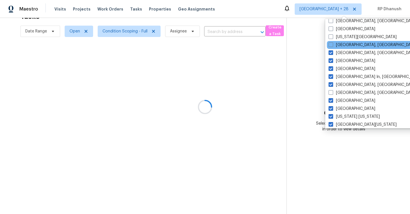
click at [343, 42] on div "[GEOGRAPHIC_DATA], [GEOGRAPHIC_DATA]" at bounding box center [384, 45] width 115 height 8
click at [343, 46] on label "[GEOGRAPHIC_DATA], [GEOGRAPHIC_DATA]" at bounding box center [373, 45] width 88 height 6
click at [332, 46] on input "[GEOGRAPHIC_DATA], [GEOGRAPHIC_DATA]" at bounding box center [331, 44] width 4 height 4
checkbox input "true"
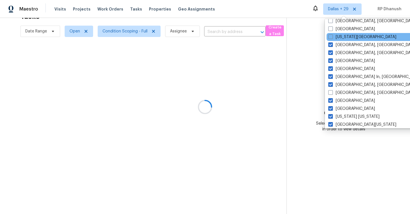
click at [343, 40] on div "[US_STATE][GEOGRAPHIC_DATA]" at bounding box center [384, 37] width 115 height 8
click at [345, 38] on label "[US_STATE][GEOGRAPHIC_DATA]" at bounding box center [362, 37] width 68 height 6
click at [332, 38] on input "[US_STATE][GEOGRAPHIC_DATA]" at bounding box center [330, 36] width 4 height 4
checkbox input "true"
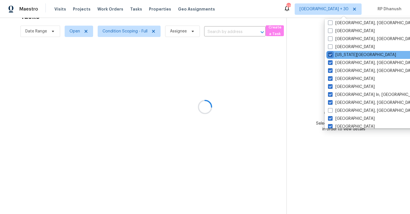
scroll to position [185, 0]
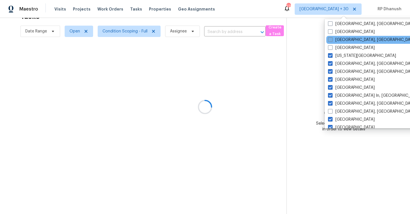
click at [342, 38] on label "[GEOGRAPHIC_DATA], [GEOGRAPHIC_DATA]" at bounding box center [372, 40] width 88 height 6
click at [332, 38] on input "[GEOGRAPHIC_DATA], [GEOGRAPHIC_DATA]" at bounding box center [330, 39] width 4 height 4
checkbox input "true"
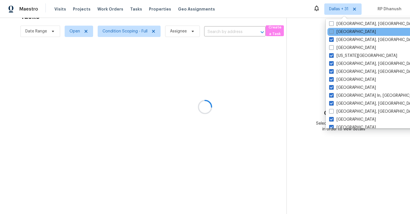
click at [342, 31] on label "[GEOGRAPHIC_DATA]" at bounding box center [352, 32] width 47 height 6
click at [333, 31] on input "[GEOGRAPHIC_DATA]" at bounding box center [331, 31] width 4 height 4
checkbox input "true"
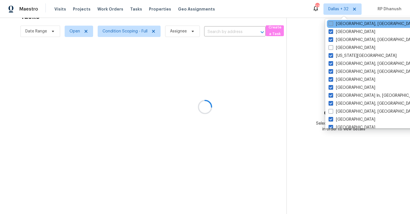
click at [347, 25] on label "[GEOGRAPHIC_DATA], [GEOGRAPHIC_DATA]" at bounding box center [373, 24] width 88 height 6
click at [332, 25] on input "[GEOGRAPHIC_DATA], [GEOGRAPHIC_DATA]" at bounding box center [331, 23] width 4 height 4
checkbox input "true"
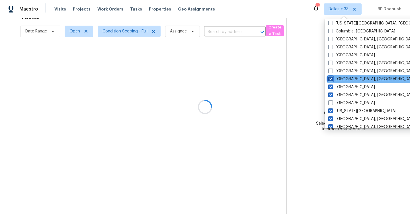
scroll to position [118, 0]
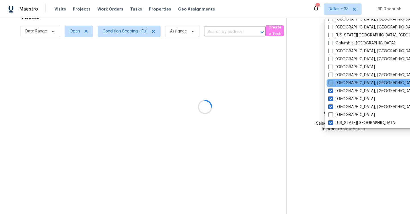
click at [346, 81] on label "[GEOGRAPHIC_DATA], [GEOGRAPHIC_DATA]" at bounding box center [372, 83] width 88 height 6
click at [332, 81] on input "[GEOGRAPHIC_DATA], [GEOGRAPHIC_DATA]" at bounding box center [330, 82] width 4 height 4
checkbox input "true"
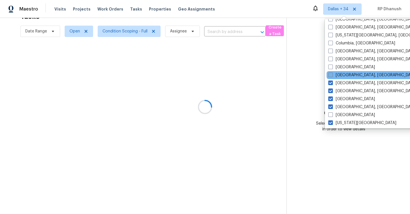
click at [346, 73] on label "[GEOGRAPHIC_DATA], [GEOGRAPHIC_DATA]" at bounding box center [372, 75] width 88 height 6
click at [332, 73] on input "[GEOGRAPHIC_DATA], [GEOGRAPHIC_DATA]" at bounding box center [330, 74] width 4 height 4
checkbox input "true"
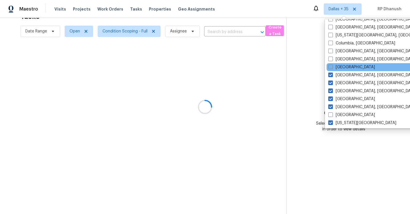
click at [346, 67] on label "[GEOGRAPHIC_DATA]" at bounding box center [351, 67] width 47 height 6
click at [332, 67] on input "[GEOGRAPHIC_DATA]" at bounding box center [330, 66] width 4 height 4
checkbox input "true"
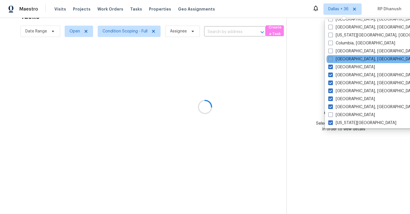
click at [346, 59] on label "[GEOGRAPHIC_DATA], [GEOGRAPHIC_DATA]" at bounding box center [372, 59] width 88 height 6
click at [332, 59] on input "[GEOGRAPHIC_DATA], [GEOGRAPHIC_DATA]" at bounding box center [330, 58] width 4 height 4
checkbox input "true"
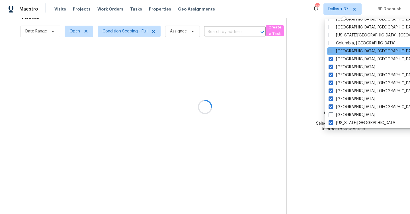
click at [345, 51] on label "[GEOGRAPHIC_DATA], [GEOGRAPHIC_DATA]" at bounding box center [373, 51] width 88 height 6
click at [332, 51] on input "[GEOGRAPHIC_DATA], [GEOGRAPHIC_DATA]" at bounding box center [331, 50] width 4 height 4
checkbox input "true"
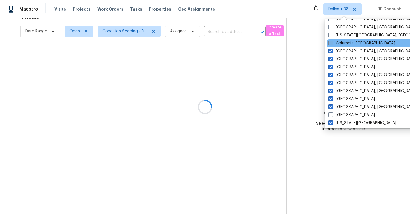
click at [345, 43] on label "Columbia, [GEOGRAPHIC_DATA]" at bounding box center [361, 43] width 67 height 6
click at [332, 43] on input "Columbia, [GEOGRAPHIC_DATA]" at bounding box center [330, 42] width 4 height 4
checkbox input "true"
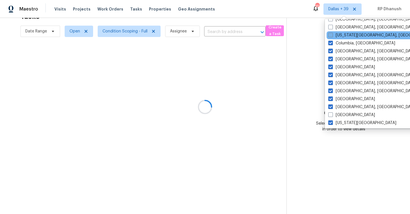
click at [346, 36] on label "[US_STATE][GEOGRAPHIC_DATA], [GEOGRAPHIC_DATA]" at bounding box center [383, 35] width 110 height 6
click at [332, 36] on input "[US_STATE][GEOGRAPHIC_DATA], [GEOGRAPHIC_DATA]" at bounding box center [330, 34] width 4 height 4
checkbox input "true"
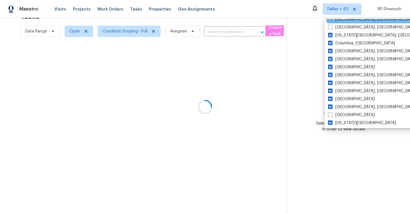
click at [346, 21] on label "[GEOGRAPHIC_DATA], [GEOGRAPHIC_DATA]" at bounding box center [372, 20] width 88 height 6
click at [332, 20] on input "[GEOGRAPHIC_DATA], [GEOGRAPHIC_DATA]" at bounding box center [330, 19] width 4 height 4
checkbox input "true"
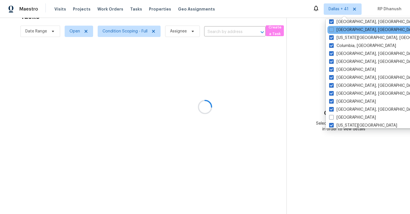
click at [343, 33] on div "[GEOGRAPHIC_DATA], [GEOGRAPHIC_DATA]" at bounding box center [385, 30] width 115 height 8
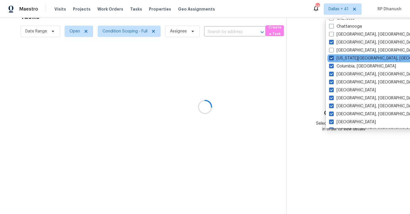
scroll to position [65, 0]
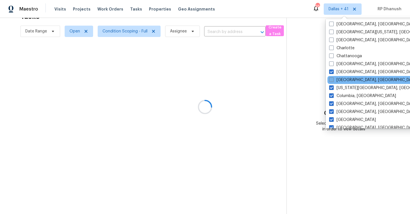
click at [343, 79] on label "[GEOGRAPHIC_DATA], [GEOGRAPHIC_DATA]" at bounding box center [373, 80] width 88 height 6
click at [333, 79] on input "[GEOGRAPHIC_DATA], [GEOGRAPHIC_DATA]" at bounding box center [331, 79] width 4 height 4
checkbox input "true"
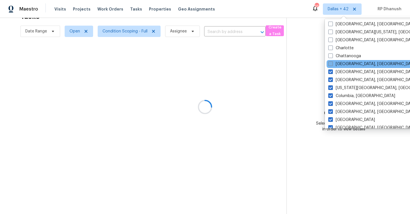
click at [342, 64] on label "[GEOGRAPHIC_DATA], [GEOGRAPHIC_DATA]" at bounding box center [372, 64] width 88 height 6
click at [332, 64] on input "[GEOGRAPHIC_DATA], [GEOGRAPHIC_DATA]" at bounding box center [330, 63] width 4 height 4
checkbox input "true"
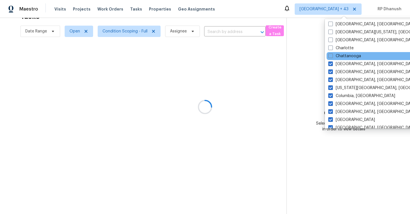
click at [342, 59] on div "Chattanooga" at bounding box center [384, 56] width 115 height 8
click at [342, 58] on label "Chattanooga" at bounding box center [344, 56] width 33 height 6
click at [332, 57] on input "Chattanooga" at bounding box center [330, 55] width 4 height 4
checkbox input "true"
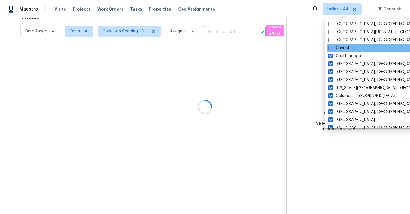
click at [342, 51] on div "Charlotte" at bounding box center [384, 48] width 115 height 8
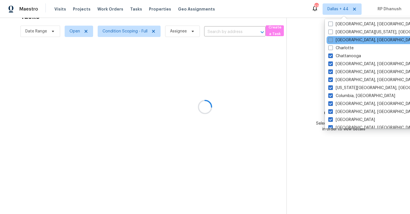
click at [342, 42] on label "[GEOGRAPHIC_DATA], [GEOGRAPHIC_DATA]" at bounding box center [372, 40] width 88 height 6
click at [332, 41] on input "[GEOGRAPHIC_DATA], [GEOGRAPHIC_DATA]" at bounding box center [330, 39] width 4 height 4
checkbox input "true"
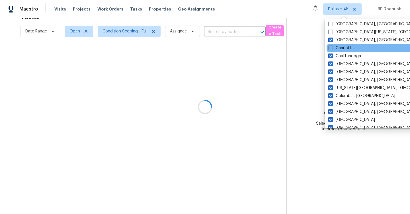
click at [342, 45] on div "Charlotte" at bounding box center [384, 48] width 115 height 8
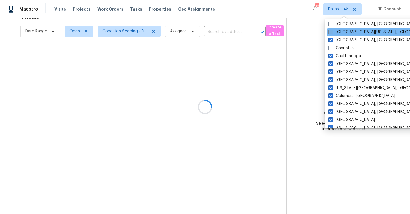
click at [343, 34] on label "[GEOGRAPHIC_DATA][US_STATE], [GEOGRAPHIC_DATA]" at bounding box center [383, 32] width 110 height 6
click at [332, 33] on input "[GEOGRAPHIC_DATA][US_STATE], [GEOGRAPHIC_DATA]" at bounding box center [330, 31] width 4 height 4
checkbox input "true"
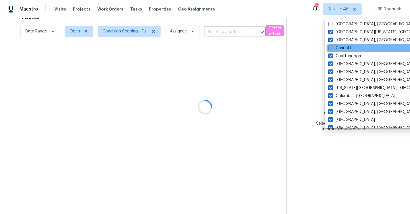
click at [341, 48] on label "Charlotte" at bounding box center [340, 48] width 25 height 6
click at [332, 48] on input "Charlotte" at bounding box center [330, 47] width 4 height 4
checkbox input "true"
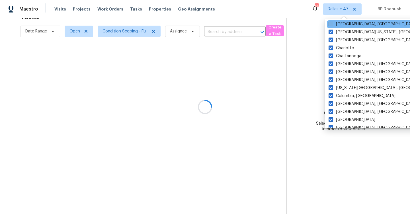
click at [345, 24] on label "[GEOGRAPHIC_DATA], [GEOGRAPHIC_DATA]" at bounding box center [373, 24] width 88 height 6
click at [332, 24] on input "[GEOGRAPHIC_DATA], [GEOGRAPHIC_DATA]" at bounding box center [331, 23] width 4 height 4
checkbox input "true"
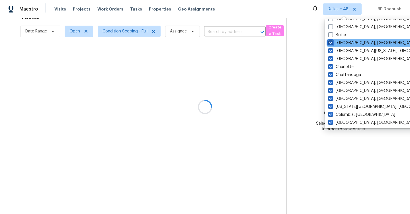
scroll to position [18, 0]
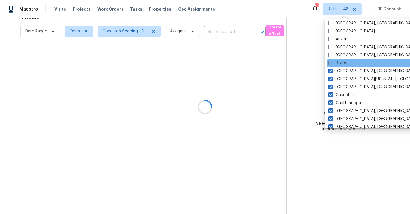
click at [342, 62] on label "Boise" at bounding box center [337, 63] width 18 height 6
click at [332, 62] on input "Boise" at bounding box center [330, 62] width 4 height 4
checkbox input "true"
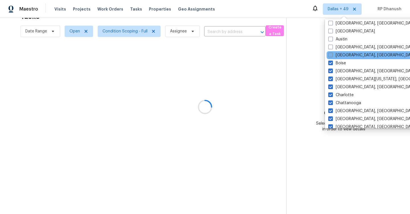
click at [342, 55] on label "[GEOGRAPHIC_DATA], [GEOGRAPHIC_DATA]" at bounding box center [372, 55] width 88 height 6
click at [332, 55] on input "[GEOGRAPHIC_DATA], [GEOGRAPHIC_DATA]" at bounding box center [330, 54] width 4 height 4
checkbox input "true"
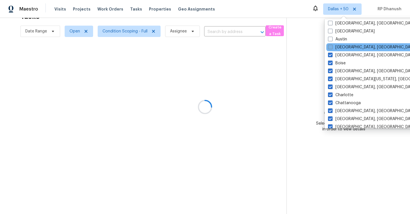
click at [342, 48] on label "[GEOGRAPHIC_DATA], [GEOGRAPHIC_DATA]" at bounding box center [372, 47] width 88 height 6
click at [332, 48] on input "[GEOGRAPHIC_DATA], [GEOGRAPHIC_DATA]" at bounding box center [330, 46] width 4 height 4
checkbox input "true"
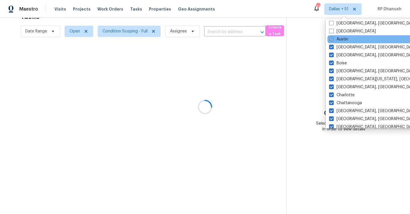
click at [342, 40] on label "Austin" at bounding box center [338, 39] width 19 height 6
click at [333, 40] on input "Austin" at bounding box center [331, 38] width 4 height 4
checkbox input "true"
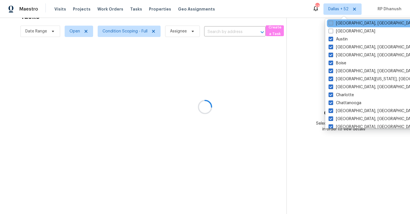
click at [340, 24] on label "[GEOGRAPHIC_DATA], [GEOGRAPHIC_DATA]" at bounding box center [373, 24] width 88 height 6
click at [332, 24] on input "[GEOGRAPHIC_DATA], [GEOGRAPHIC_DATA]" at bounding box center [331, 23] width 4 height 4
checkbox input "true"
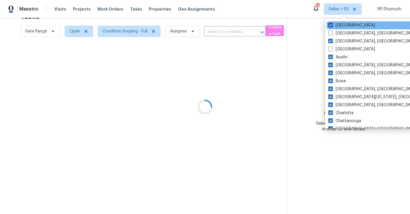
click at [337, 28] on label "[GEOGRAPHIC_DATA]" at bounding box center [351, 25] width 47 height 6
click at [332, 26] on input "[GEOGRAPHIC_DATA]" at bounding box center [330, 24] width 4 height 4
checkbox input "false"
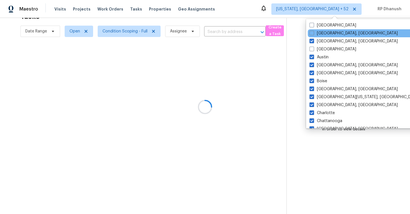
click at [321, 36] on div "[GEOGRAPHIC_DATA], [GEOGRAPHIC_DATA]" at bounding box center [365, 33] width 115 height 8
click at [321, 32] on label "[GEOGRAPHIC_DATA], [GEOGRAPHIC_DATA]" at bounding box center [354, 33] width 88 height 6
click at [313, 32] on input "[GEOGRAPHIC_DATA], [GEOGRAPHIC_DATA]" at bounding box center [312, 32] width 4 height 4
checkbox input "true"
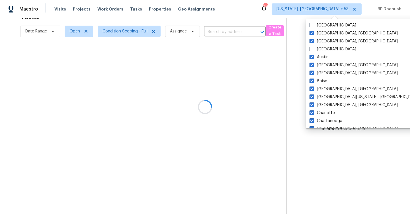
click at [390, 17] on div at bounding box center [205, 107] width 410 height 214
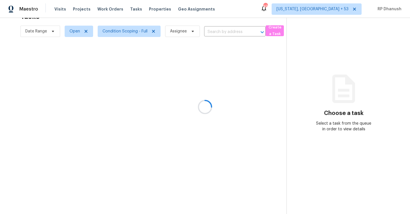
click at [334, 12] on div at bounding box center [205, 107] width 410 height 214
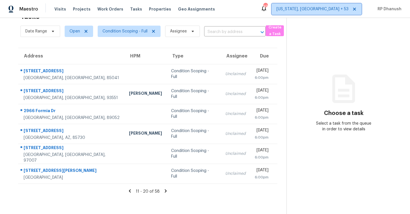
click at [334, 12] on span "[US_STATE], [GEOGRAPHIC_DATA] + 53" at bounding box center [317, 8] width 90 height 11
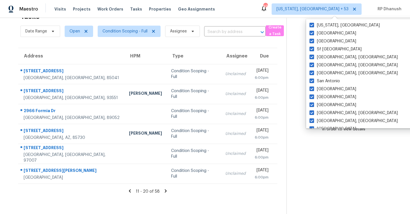
click at [336, 187] on section "Choose a task Select a task from the queue in order to view details" at bounding box center [344, 107] width 114 height 214
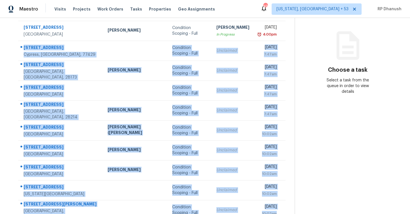
scroll to position [82, 0]
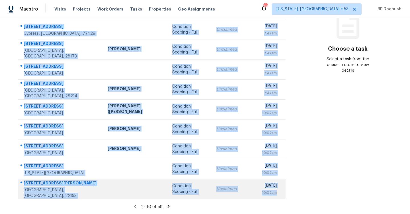
drag, startPoint x: 23, startPoint y: 80, endPoint x: 271, endPoint y: 196, distance: 273.9
click at [271, 196] on tbody "[STREET_ADDRESS] [PERSON_NAME] Condition Scoping - Full [PERSON_NAME] In Progre…" at bounding box center [151, 99] width 267 height 199
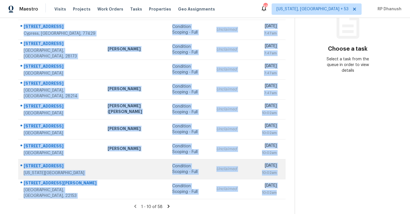
copy tbody "[STREET_ADDRESS] Condition Scoping - Full Unclaimed [DATE] 7:47am [STREET_ADDRE…"
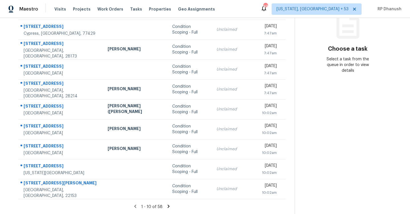
click at [166, 206] on icon at bounding box center [168, 206] width 5 height 5
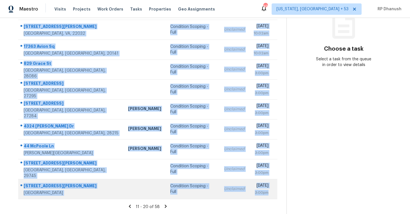
drag, startPoint x: 22, startPoint y: 60, endPoint x: 273, endPoint y: 191, distance: 282.8
click at [273, 191] on tbody "[STREET_ADDRESS] [PERSON_NAME] Condition Scoping - Full Unclaimed [DATE] 10:02a…" at bounding box center [147, 99] width 259 height 199
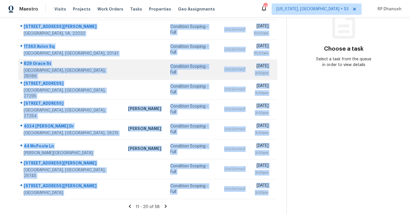
copy tbody "5537 Crossandra St SE Prior Lake, MN, 55372 Erin Gustaf Condition Scoping - Ful…"
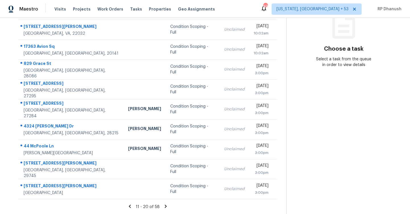
click at [167, 206] on icon at bounding box center [165, 206] width 5 height 5
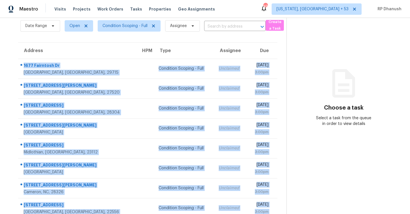
scroll to position [44, 0]
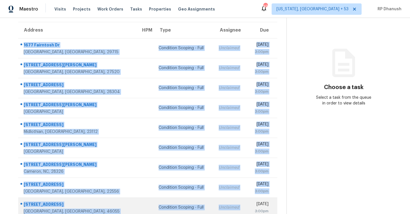
drag, startPoint x: 20, startPoint y: 84, endPoint x: 230, endPoint y: 208, distance: 244.3
click at [230, 208] on tbody "1677 Fairntosh Dr Fort Mill, SC, 29715 Condition Scoping - Full Unclaimed Tue, …" at bounding box center [147, 137] width 259 height 199
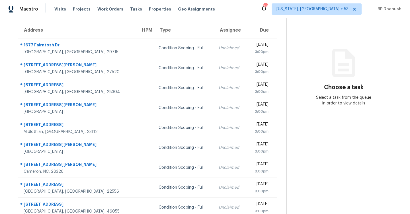
drag, startPoint x: 230, startPoint y: 208, endPoint x: 236, endPoint y: 214, distance: 8.5
click at [236, 214] on html "Maestro Visits Projects Work Orders Tasks Properties Geo Assignments 493 Washin…" at bounding box center [205, 107] width 410 height 214
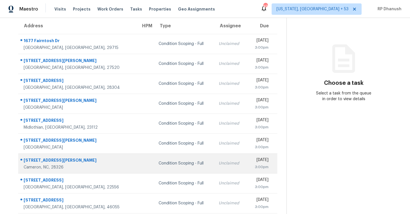
scroll to position [0, 0]
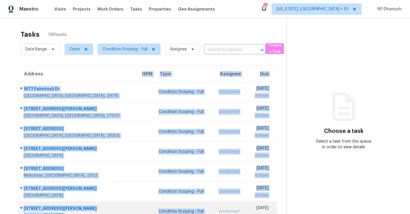
drag, startPoint x: 22, startPoint y: 79, endPoint x: 195, endPoint y: 204, distance: 214.0
click at [195, 204] on table "Address HPM Type Assignee Due 1677 Fairntosh Dr Fort Mill, SC, 29715 Condition …" at bounding box center [147, 174] width 259 height 216
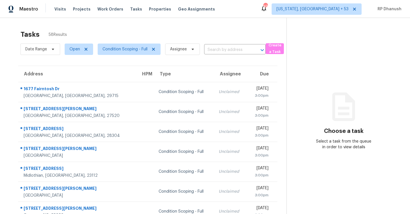
click at [303, 111] on div "Choose a task Select a task from the queue in order to view details" at bounding box center [344, 126] width 114 height 47
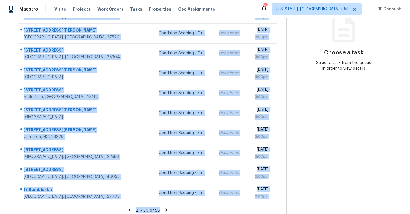
scroll to position [82, 0]
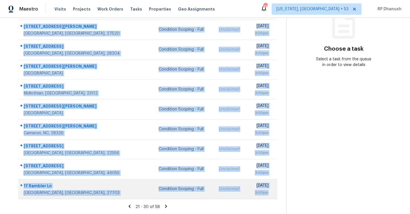
drag, startPoint x: 22, startPoint y: 85, endPoint x: 274, endPoint y: 191, distance: 273.0
click at [274, 191] on tbody "1677 Fairntosh Dr Fort Mill, SC, 29715 Condition Scoping - Full Unclaimed Tue, …" at bounding box center [147, 99] width 259 height 199
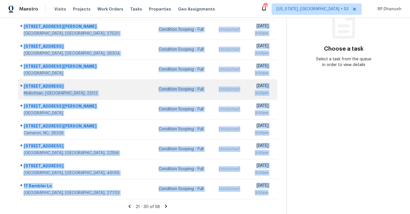
copy tbody "1677 Fairntosh Dr Fort Mill, SC, 29715 Condition Scoping - Full Unclaimed Tue, …"
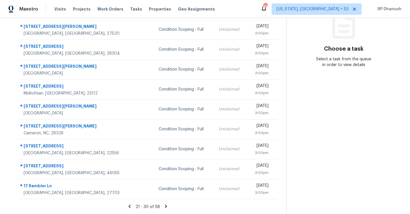
click at [165, 205] on icon at bounding box center [166, 206] width 2 height 3
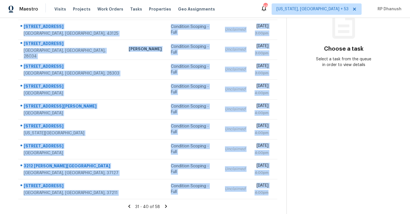
drag, startPoint x: 24, startPoint y: 86, endPoint x: 266, endPoint y: 200, distance: 267.7
click at [266, 200] on section "Tasks 58 Results Date Range Open Condition Scoping - Full Assignee ​ Create a T…" at bounding box center [147, 80] width 277 height 270
copy tbody "107 Marsh Creek Dr Garner, NC, 27529 Condition Scoping - Full Unclaimed Tue, Au…"
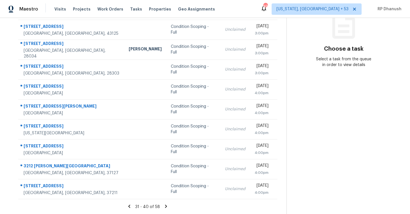
click at [165, 206] on icon at bounding box center [166, 206] width 2 height 3
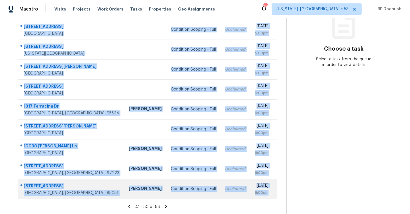
drag, startPoint x: 24, startPoint y: 86, endPoint x: 271, endPoint y: 196, distance: 270.9
click at [271, 196] on tbody "1586 E 166th Pl Thornton, CO, 80602 Condition Scoping - Full Unclaimed Tue, Aug…" at bounding box center [147, 99] width 259 height 199
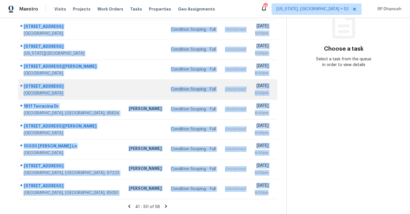
copy tbody "1586 E 166th Pl Thornton, CO, 80602 Condition Scoping - Full Unclaimed Tue, Aug…"
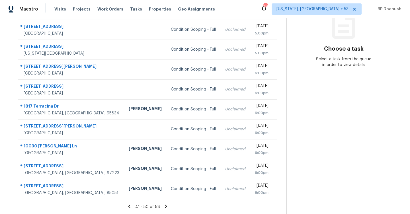
click at [166, 206] on icon at bounding box center [166, 206] width 2 height 3
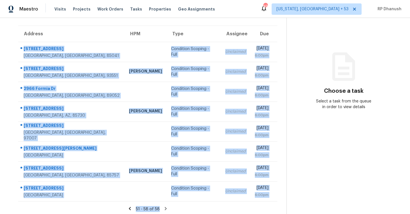
scroll to position [42, 0]
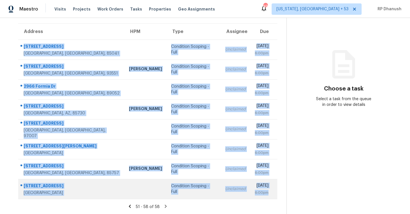
drag, startPoint x: 21, startPoint y: 65, endPoint x: 271, endPoint y: 195, distance: 282.7
click at [271, 195] on tbody "5324 S 24th Ln Phoenix, AZ, 85041 Condition Scoping - Full Unclaimed Tue, Aug 1…" at bounding box center [147, 119] width 259 height 159
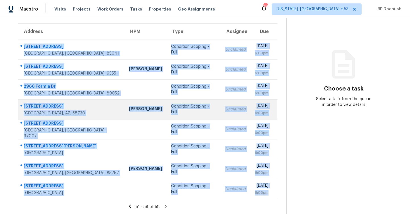
copy tbody "5324 S 24th Ln Phoenix, AZ, 85041 Condition Scoping - Full Unclaimed Tue, Aug 1…"
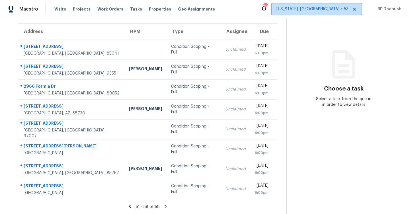
click at [339, 12] on span "Washington, DC + 53" at bounding box center [313, 9] width 72 height 6
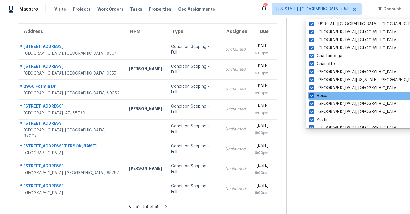
scroll to position [382, 0]
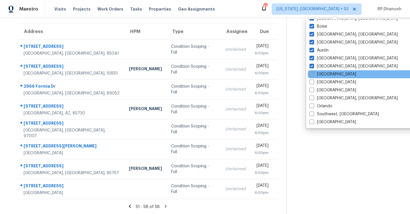
click at [323, 73] on label "Atlanta" at bounding box center [333, 74] width 47 height 6
click at [313, 73] on input "Atlanta" at bounding box center [312, 73] width 4 height 4
checkbox input "true"
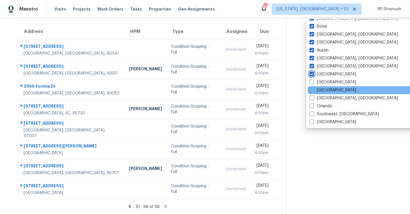
scroll to position [18, 0]
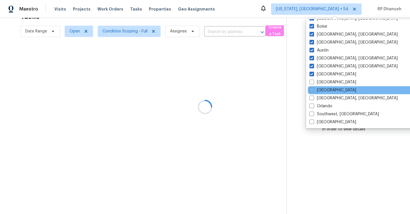
click at [321, 87] on div "Jacksonville" at bounding box center [365, 90] width 115 height 8
click at [321, 91] on label "Jacksonville" at bounding box center [333, 90] width 47 height 6
click at [313, 91] on input "Jacksonville" at bounding box center [312, 89] width 4 height 4
checkbox input "true"
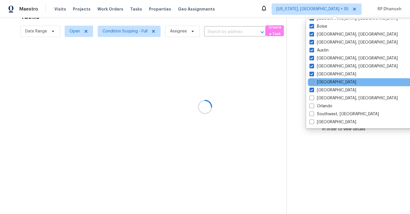
click at [321, 83] on label "Dallas" at bounding box center [333, 82] width 47 height 6
click at [313, 83] on input "Dallas" at bounding box center [312, 81] width 4 height 4
checkbox input "true"
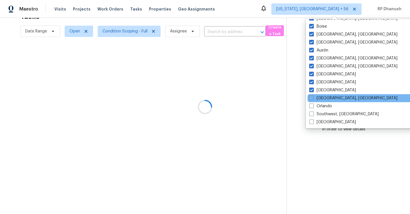
click at [321, 94] on div "Miami, FL" at bounding box center [365, 98] width 115 height 8
click at [321, 95] on label "Miami, FL" at bounding box center [353, 98] width 88 height 6
click at [313, 95] on input "Miami, FL" at bounding box center [311, 97] width 4 height 4
checkbox input "true"
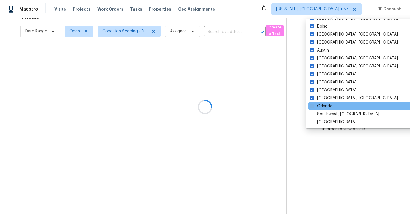
click at [321, 105] on label "Orlando" at bounding box center [321, 106] width 23 height 6
click at [314, 105] on input "Orlando" at bounding box center [312, 105] width 4 height 4
checkbox input "true"
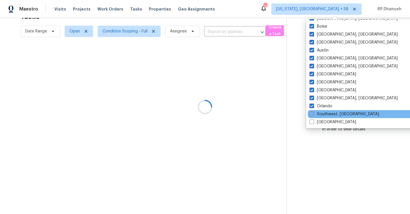
click at [321, 112] on label "Southwest, FL" at bounding box center [344, 114] width 69 height 6
click at [313, 112] on input "Southwest, FL" at bounding box center [312, 113] width 4 height 4
checkbox input "true"
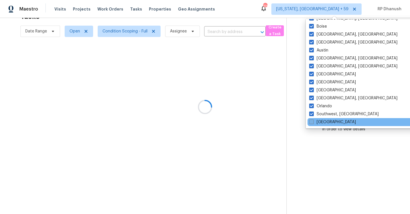
click at [322, 121] on label "Tampa" at bounding box center [332, 122] width 47 height 6
click at [313, 121] on input "Tampa" at bounding box center [311, 121] width 4 height 4
checkbox input "true"
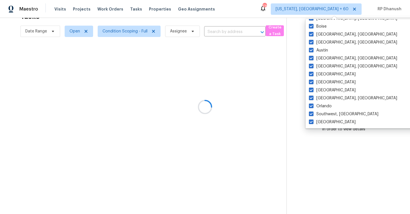
click at [137, 35] on div at bounding box center [205, 107] width 410 height 214
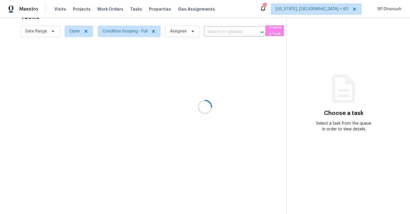
click at [137, 35] on div at bounding box center [205, 107] width 410 height 214
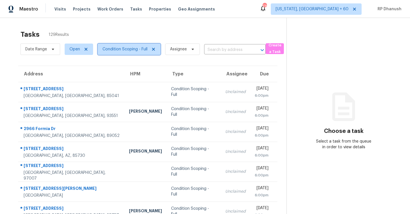
click at [134, 50] on span "Condition Scoping - Full" at bounding box center [125, 49] width 45 height 6
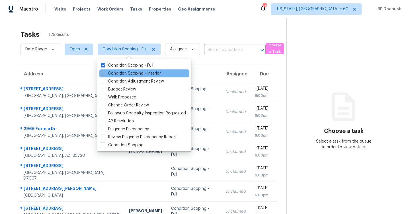
click at [124, 73] on label "Condition Scoping - Interior" at bounding box center [131, 74] width 60 height 6
click at [105, 73] on input "Condition Scoping - Interior" at bounding box center [103, 73] width 4 height 4
checkbox input "true"
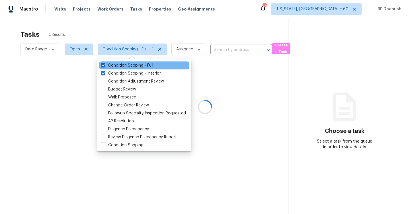
click at [124, 66] on label "Condition Scoping - Full" at bounding box center [127, 66] width 52 height 6
click at [105, 66] on input "Condition Scoping - Full" at bounding box center [103, 65] width 4 height 4
checkbox input "false"
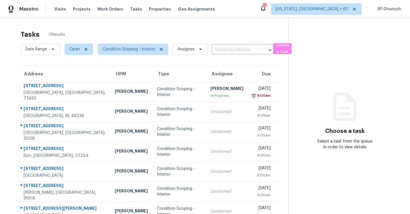
click at [205, 33] on div "Tasks 0 Results" at bounding box center [155, 34] width 268 height 15
click at [120, 48] on span "Condition Scoping - Interior" at bounding box center [129, 49] width 53 height 6
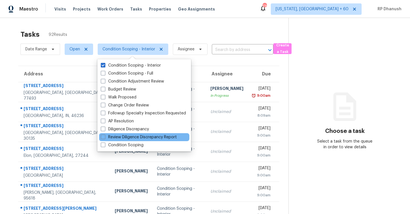
click at [128, 141] on div "Review Diligence Discrepancy Report" at bounding box center [144, 137] width 90 height 8
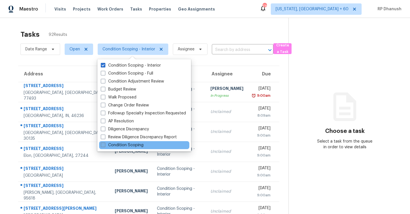
click at [128, 143] on label "Condition Scoping" at bounding box center [122, 145] width 43 height 6
click at [105, 143] on input "Condition Scoping" at bounding box center [103, 144] width 4 height 4
checkbox input "true"
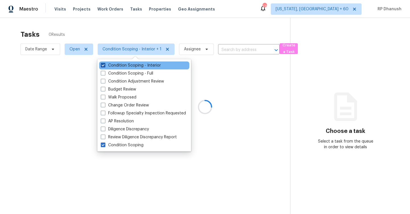
click at [127, 66] on label "Condition Scoping - Interior" at bounding box center [131, 66] width 60 height 6
click at [105, 66] on input "Condition Scoping - Interior" at bounding box center [103, 65] width 4 height 4
checkbox input "false"
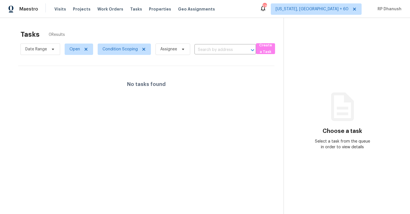
click at [219, 106] on section "Tasks 0 Results Date Range Open Condition Scoping Assignee ​ Create a Task No t…" at bounding box center [146, 129] width 275 height 205
click at [125, 52] on span "Condition Scoping" at bounding box center [124, 49] width 53 height 11
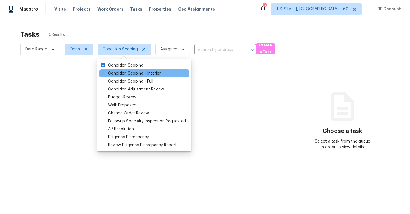
click at [125, 73] on label "Condition Scoping - Interior" at bounding box center [131, 74] width 60 height 6
click at [105, 73] on input "Condition Scoping - Interior" at bounding box center [103, 73] width 4 height 4
checkbox input "true"
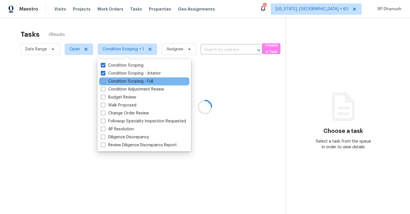
click at [123, 81] on label "Condition Scoping - Full" at bounding box center [127, 82] width 52 height 6
click at [105, 81] on input "Condition Scoping - Full" at bounding box center [103, 81] width 4 height 4
checkbox input "true"
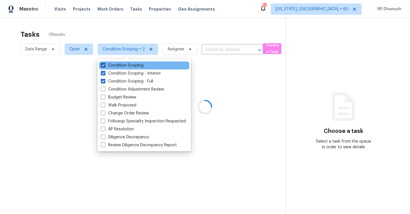
click at [134, 65] on label "Condition Scoping" at bounding box center [122, 66] width 43 height 6
click at [105, 65] on input "Condition Scoping" at bounding box center [103, 65] width 4 height 4
checkbox input "false"
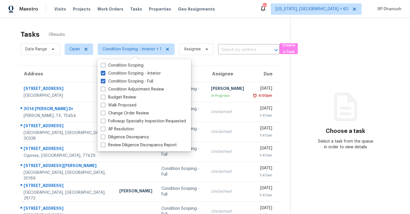
click at [365, 99] on section "Choose a task Select a task from the queue in order to view details" at bounding box center [345, 152] width 111 height 268
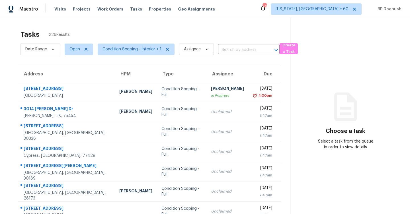
click at [181, 26] on div "Tasks 226 Results Date Range Open Condition Scoping - Interior + 1 Assignee ​ C…" at bounding box center [205, 157] width 410 height 279
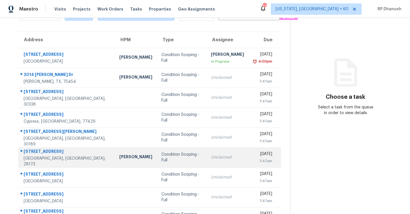
scroll to position [72, 0]
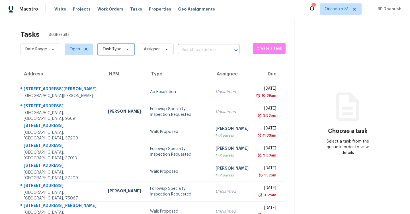
click at [116, 48] on span "Task Type" at bounding box center [112, 49] width 19 height 6
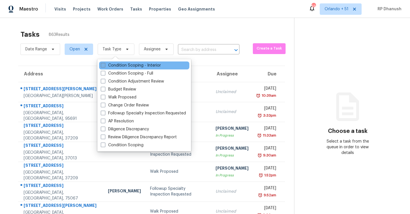
click at [135, 67] on label "Condition Scoping - Interior" at bounding box center [131, 66] width 60 height 6
click at [105, 66] on input "Condition Scoping - Interior" at bounding box center [103, 65] width 4 height 4
checkbox input "true"
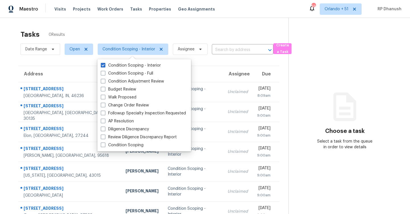
click at [393, 158] on section "Choose a task Select a task from the queue in order to view details" at bounding box center [344, 152] width 112 height 268
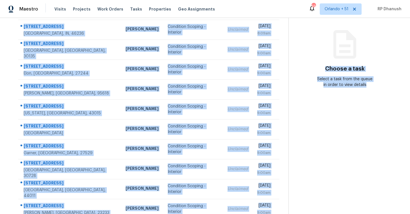
scroll to position [82, 0]
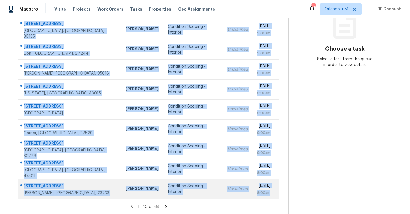
drag, startPoint x: 19, startPoint y: 45, endPoint x: 269, endPoint y: 192, distance: 290.0
click at [269, 192] on tbody "[STREET_ADDRESS] [PERSON_NAME] Condition Scoping - Interior Unclaimed [DATE] 8:…" at bounding box center [148, 99] width 261 height 199
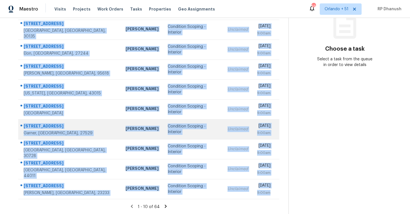
copy tbody "[STREET_ADDRESS] [PERSON_NAME] Condition Scoping - Interior Unclaimed [DATE] 8:…"
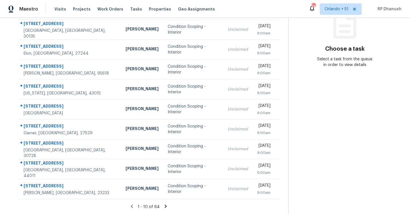
click at [357, 140] on section "Choose a task Select a task from the queue in order to view details" at bounding box center [344, 75] width 112 height 279
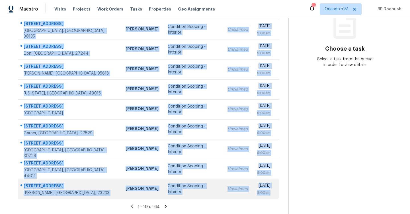
drag, startPoint x: 22, startPoint y: 50, endPoint x: 271, endPoint y: 199, distance: 290.0
click at [271, 199] on tbody "[STREET_ADDRESS] [PERSON_NAME] Condition Scoping - Interior Unclaimed [DATE] 8:…" at bounding box center [148, 99] width 261 height 199
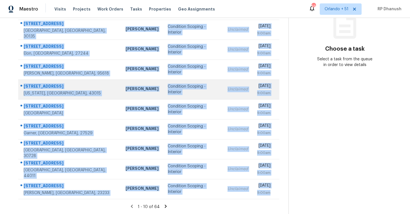
copy tbody "[STREET_ADDRESS] [PERSON_NAME] Condition Scoping - Interior Unclaimed [DATE] 8:…"
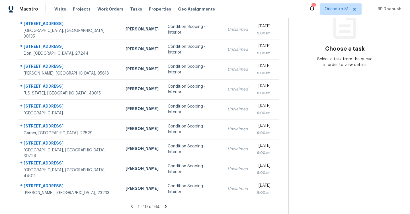
click at [341, 158] on section "Choose a task Select a task from the queue in order to view details" at bounding box center [344, 75] width 112 height 279
click at [165, 205] on icon at bounding box center [166, 206] width 2 height 3
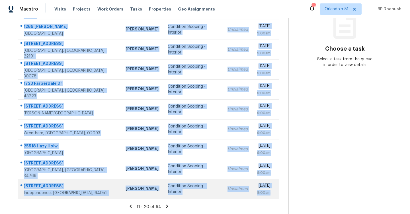
drag, startPoint x: 23, startPoint y: 65, endPoint x: 275, endPoint y: 195, distance: 283.0
click at [275, 195] on tbody "[GEOGRAPHIC_DATA] [PERSON_NAME] Condition Scoping - Interior Unclaimed [DATE] 9…" at bounding box center [148, 99] width 261 height 199
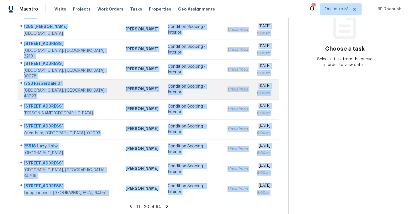
copy tbody "[GEOGRAPHIC_DATA] [PERSON_NAME] Condition Scoping - Interior Unclaimed [DATE] 9…"
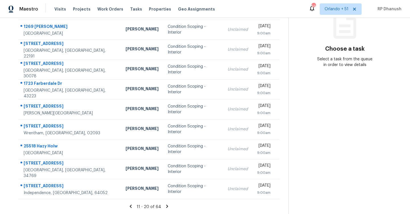
click at [336, 172] on section "Choose a task Select a task from the queue in order to view details" at bounding box center [344, 75] width 112 height 279
click at [166, 205] on icon at bounding box center [167, 206] width 2 height 3
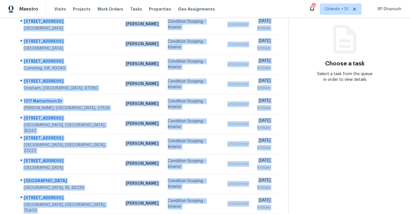
scroll to position [77, 0]
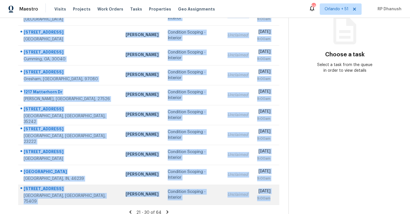
drag, startPoint x: 22, startPoint y: 86, endPoint x: 273, endPoint y: 203, distance: 276.6
click at [273, 203] on tbody "[STREET_ADDRESS] [PERSON_NAME] Condition Scoping - Interior Unclaimed [DATE] 9:…" at bounding box center [148, 104] width 261 height 199
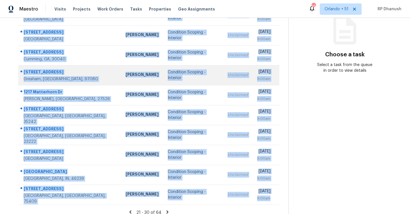
copy tbody "[STREET_ADDRESS] [PERSON_NAME] Condition Scoping - Interior Unclaimed [DATE] 9:…"
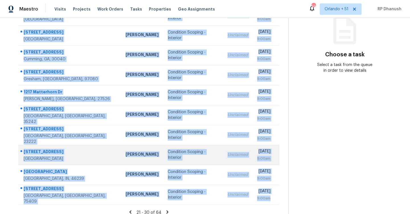
scroll to position [82, 0]
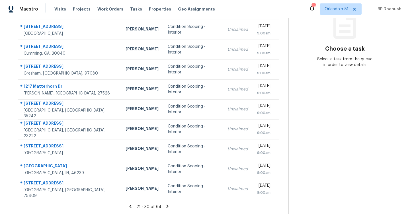
click at [167, 205] on icon at bounding box center [167, 206] width 5 height 5
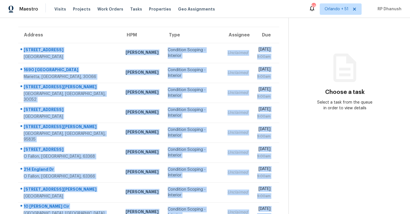
scroll to position [77, 0]
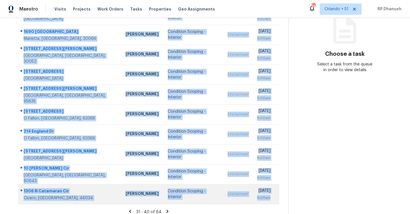
drag, startPoint x: 22, startPoint y: 86, endPoint x: 273, endPoint y: 198, distance: 274.9
click at [273, 198] on tbody "[STREET_ADDRESS][PERSON_NAME] [PERSON_NAME] Condition Scoping - Interior Unclai…" at bounding box center [148, 104] width 261 height 199
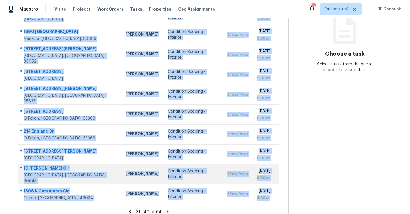
copy tbody "[STREET_ADDRESS][PERSON_NAME] [PERSON_NAME] Condition Scoping - Interior Unclai…"
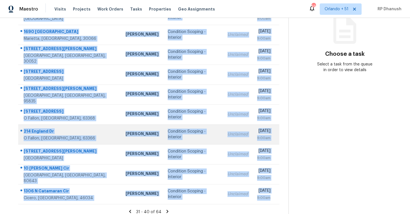
scroll to position [82, 0]
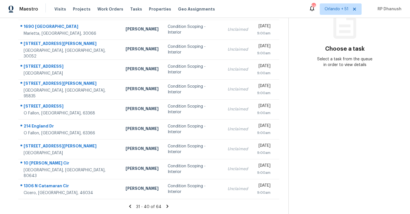
click at [167, 205] on icon at bounding box center [168, 206] width 2 height 3
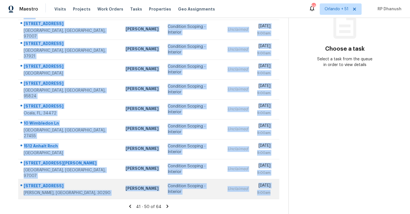
drag, startPoint x: 22, startPoint y: 86, endPoint x: 276, endPoint y: 190, distance: 273.7
click at [276, 190] on tbody "[STREET_ADDRESS] [PERSON_NAME] Condition Scoping - Interior Unclaimed [DATE] 9:…" at bounding box center [148, 99] width 261 height 199
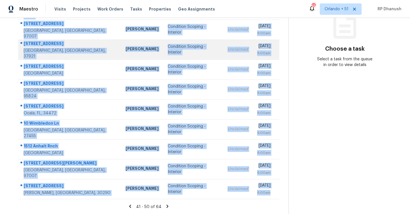
copy tbody "[STREET_ADDRESS] [PERSON_NAME] Condition Scoping - Interior Unclaimed [DATE] 9:…"
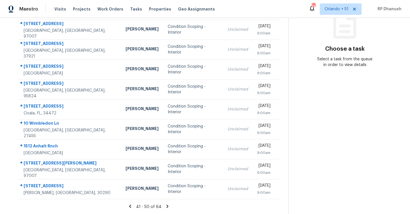
click at [167, 205] on icon at bounding box center [168, 206] width 2 height 3
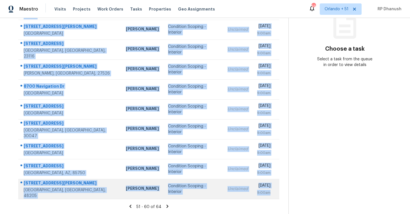
drag, startPoint x: 23, startPoint y: 87, endPoint x: 272, endPoint y: 193, distance: 271.0
click at [272, 193] on tbody "9520 Fraser Fir Ct Jacksonville, FL, 32208 Jeremy Dykes Condition Scoping - Int…" at bounding box center [148, 99] width 261 height 199
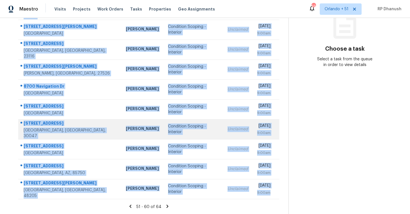
copy tbody "9520 Fraser Fir Ct Jacksonville, FL, 32208 Jeremy Dykes Condition Scoping - Int…"
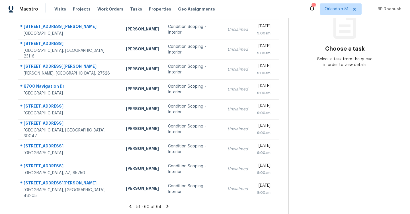
click at [167, 205] on icon at bounding box center [167, 206] width 5 height 5
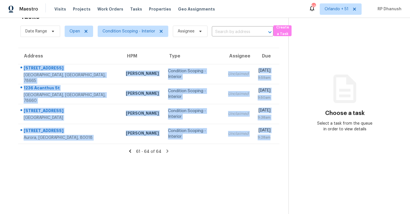
drag, startPoint x: 23, startPoint y: 67, endPoint x: 275, endPoint y: 147, distance: 264.5
click at [275, 147] on section "Tasks 64 Results Date Range Open Condition Scoping - Interior Assignee ​ Create…" at bounding box center [148, 111] width 279 height 205
copy tbody "4205 Windberry Ct Round Rock, TX, 78665 Nelson Figueroa Condition Scoping - Int…"
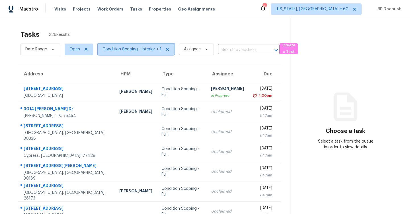
click at [127, 48] on span "Condition Scoping - Interior + 1" at bounding box center [132, 49] width 59 height 6
